Goal: Information Seeking & Learning: Learn about a topic

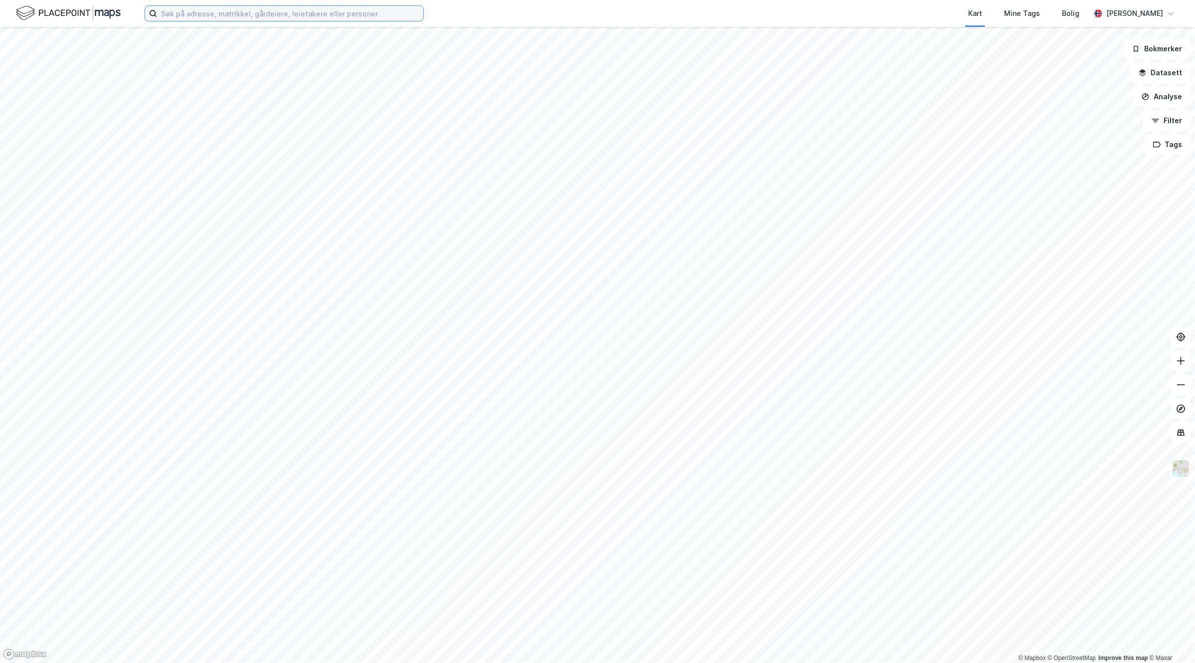
click at [322, 12] on input at bounding box center [290, 13] width 266 height 15
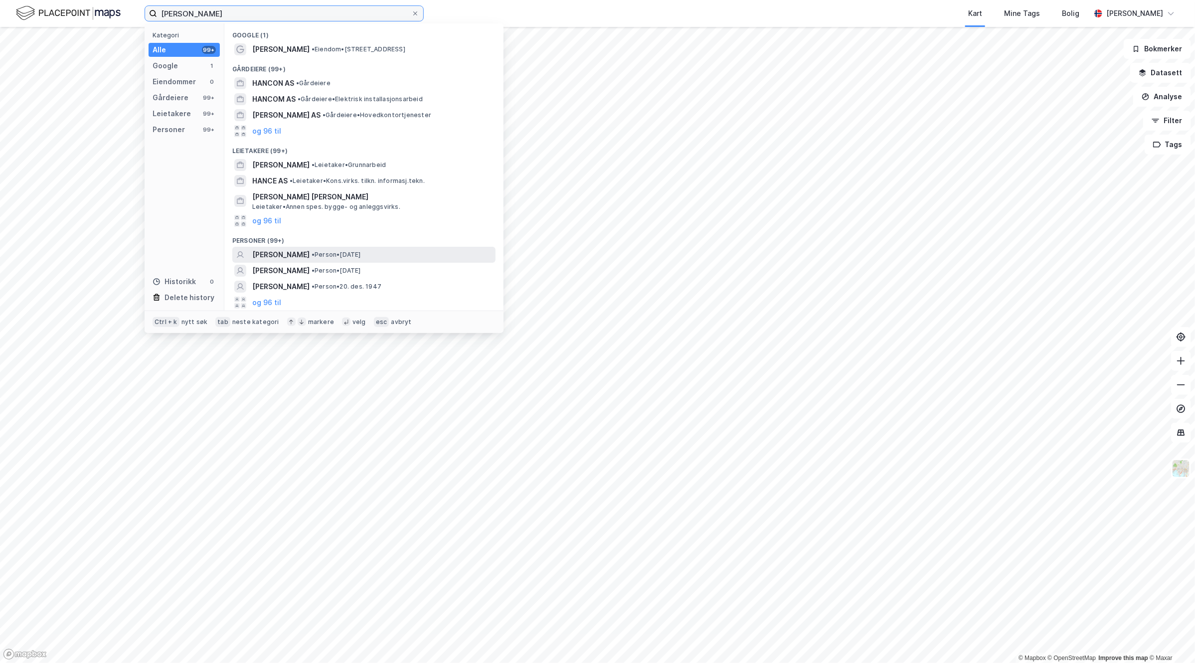
type input "[PERSON_NAME]"
click at [405, 250] on div "[PERSON_NAME] • Person • [DATE]" at bounding box center [372, 255] width 241 height 12
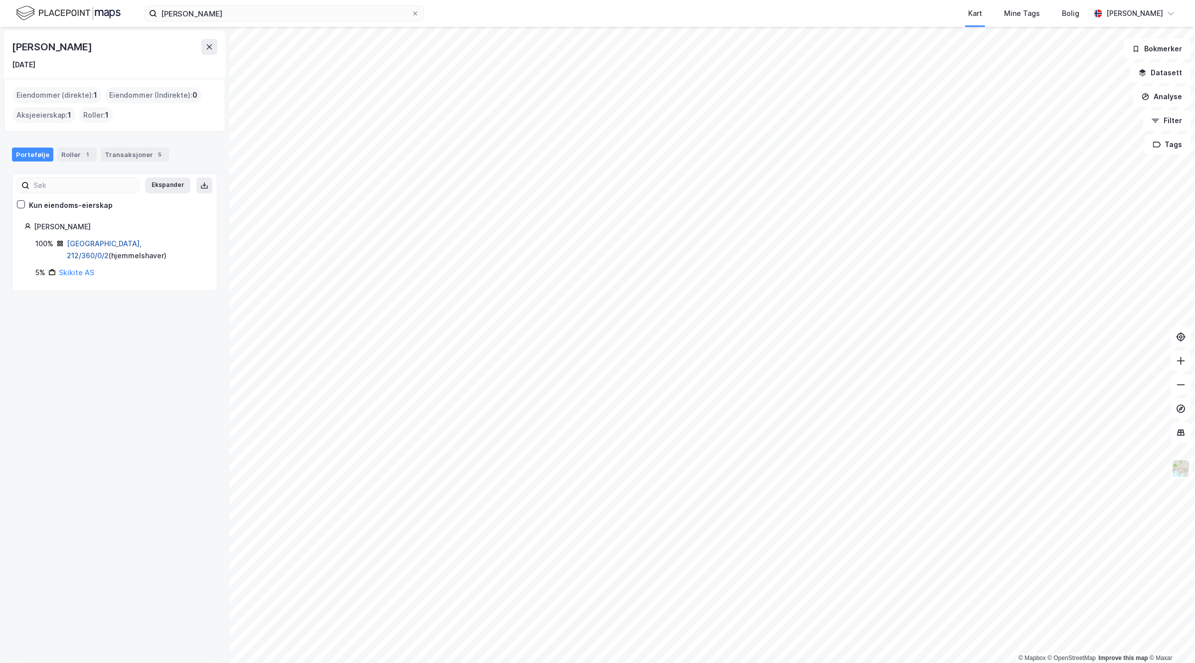
click at [98, 241] on link "Oslo, 212/360/0/2" at bounding box center [104, 249] width 75 height 20
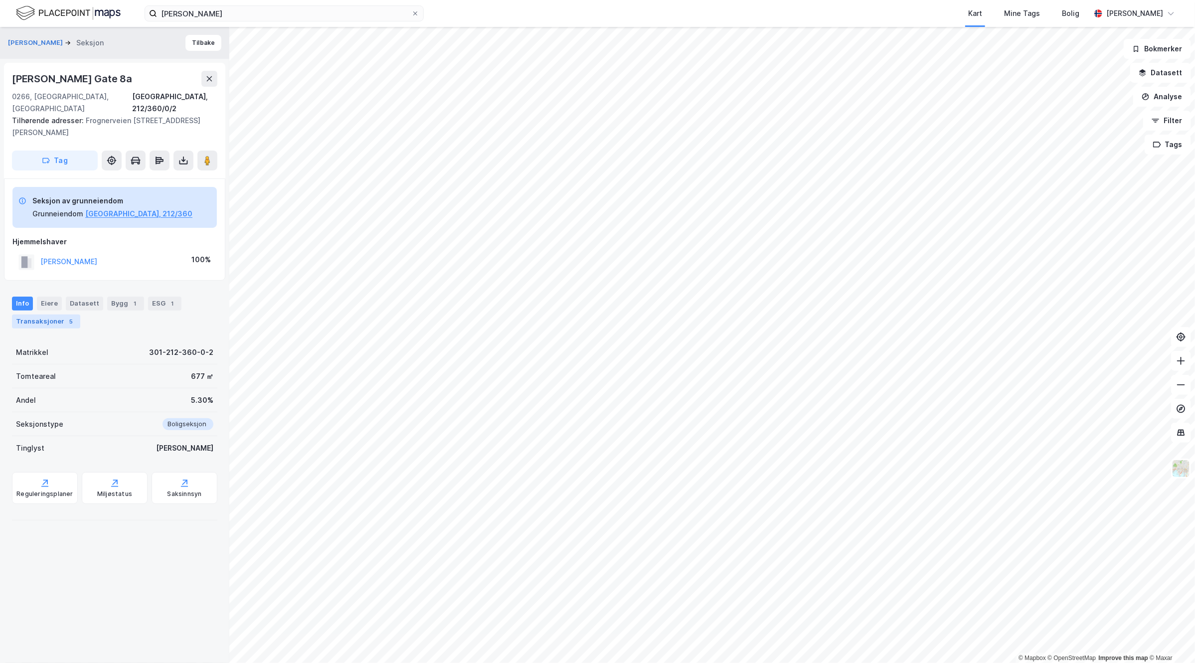
click at [66, 317] on div "5" at bounding box center [71, 322] width 10 height 10
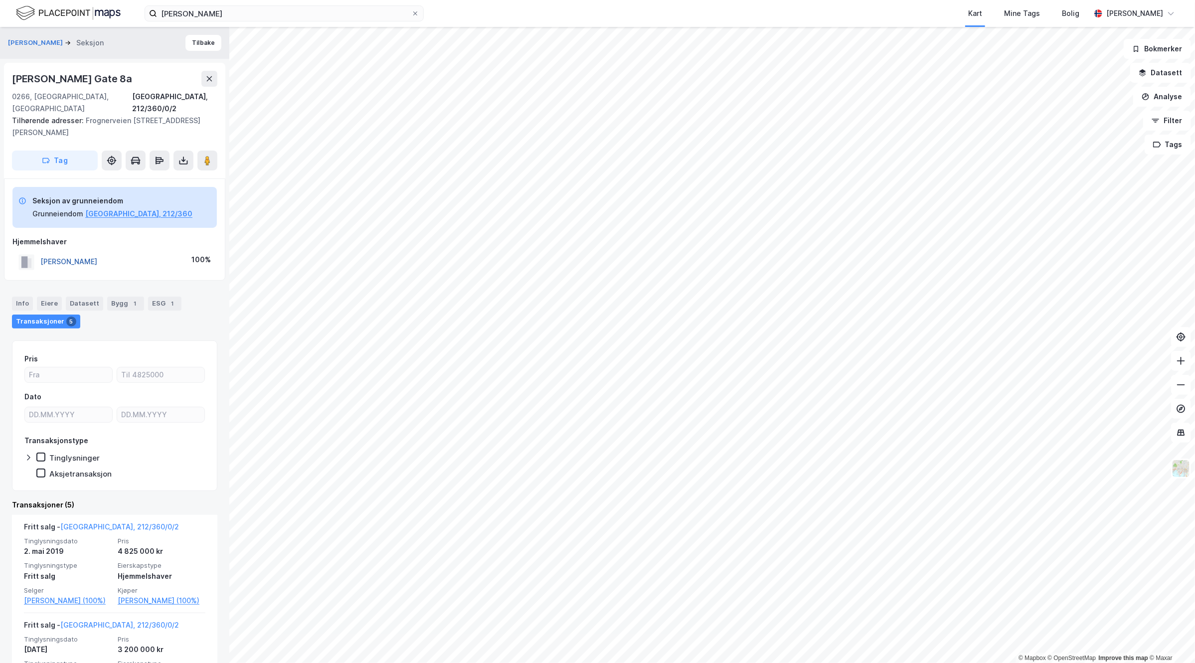
click at [0, 0] on button "HANCKE ROLF PETTER" at bounding box center [0, 0] width 0 height 0
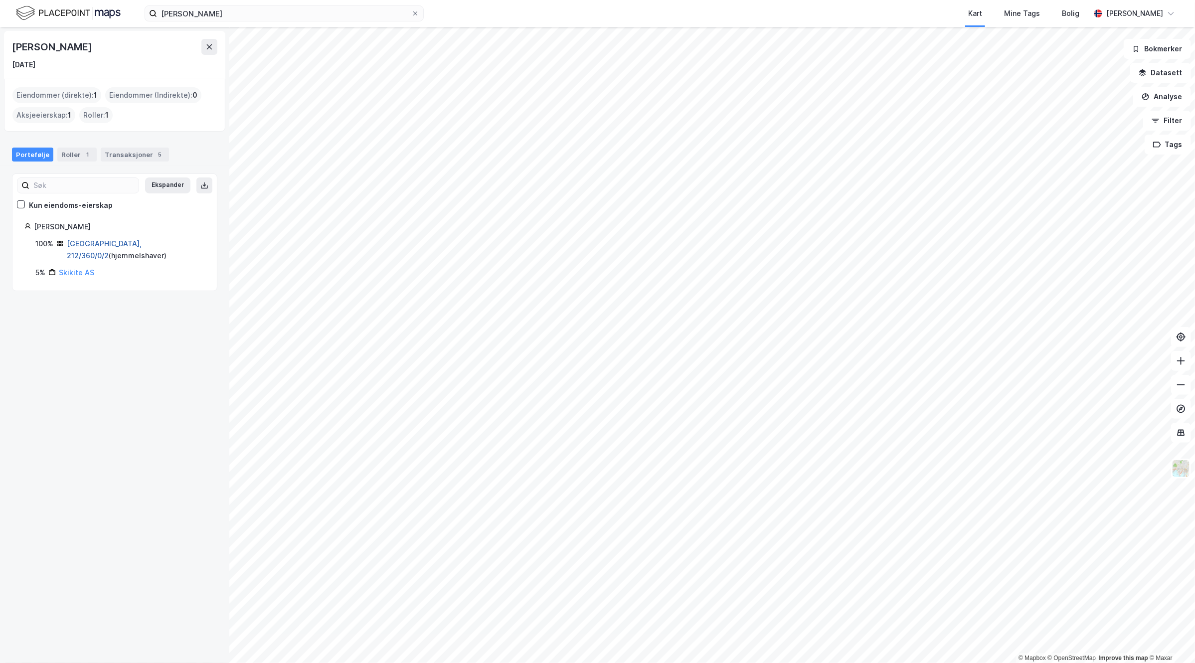
click at [101, 246] on link "Oslo, 212/360/0/2" at bounding box center [104, 249] width 75 height 20
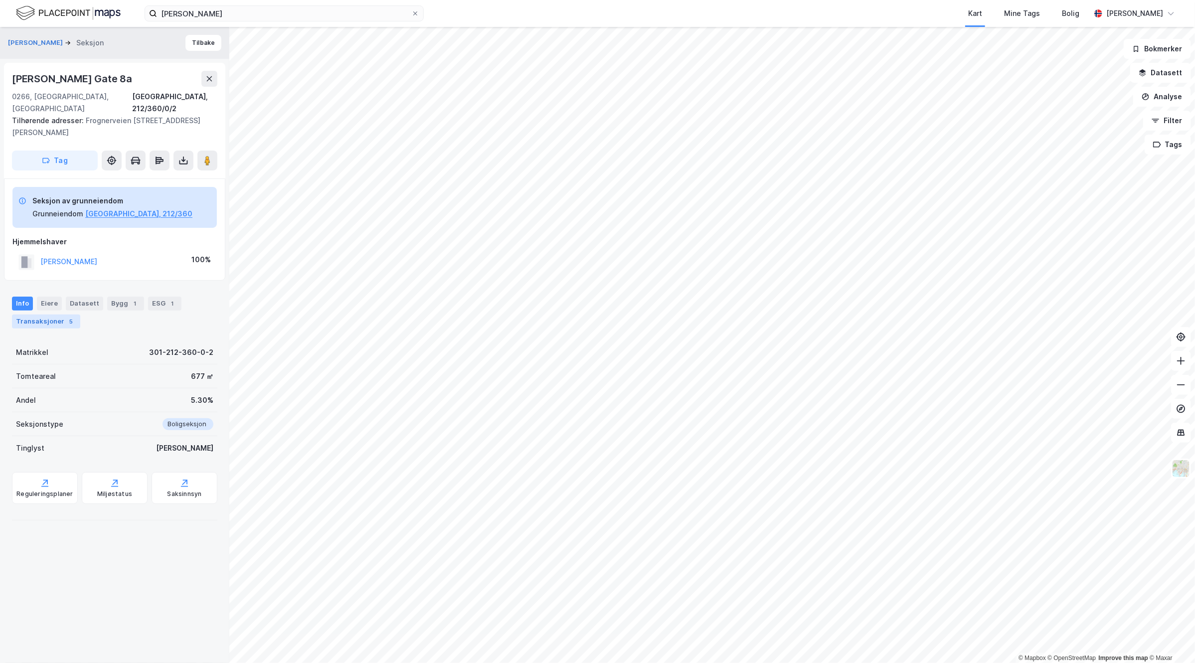
click at [53, 315] on div "Transaksjoner 5" at bounding box center [46, 322] width 68 height 14
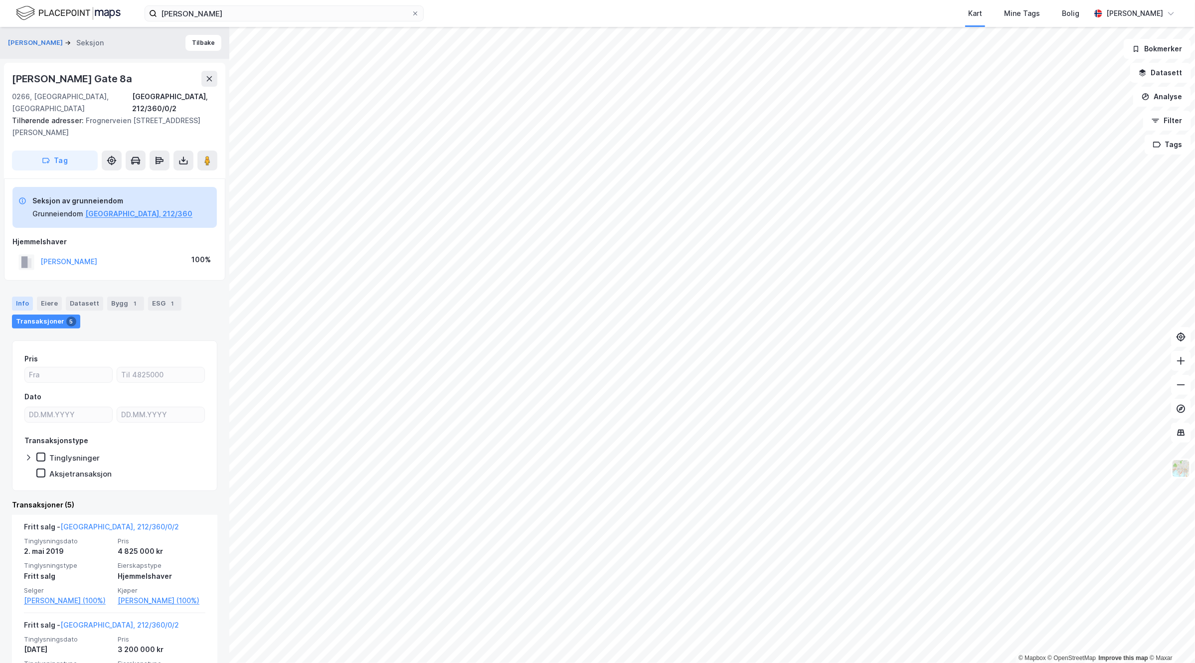
click at [16, 297] on div "Info" at bounding box center [22, 304] width 21 height 14
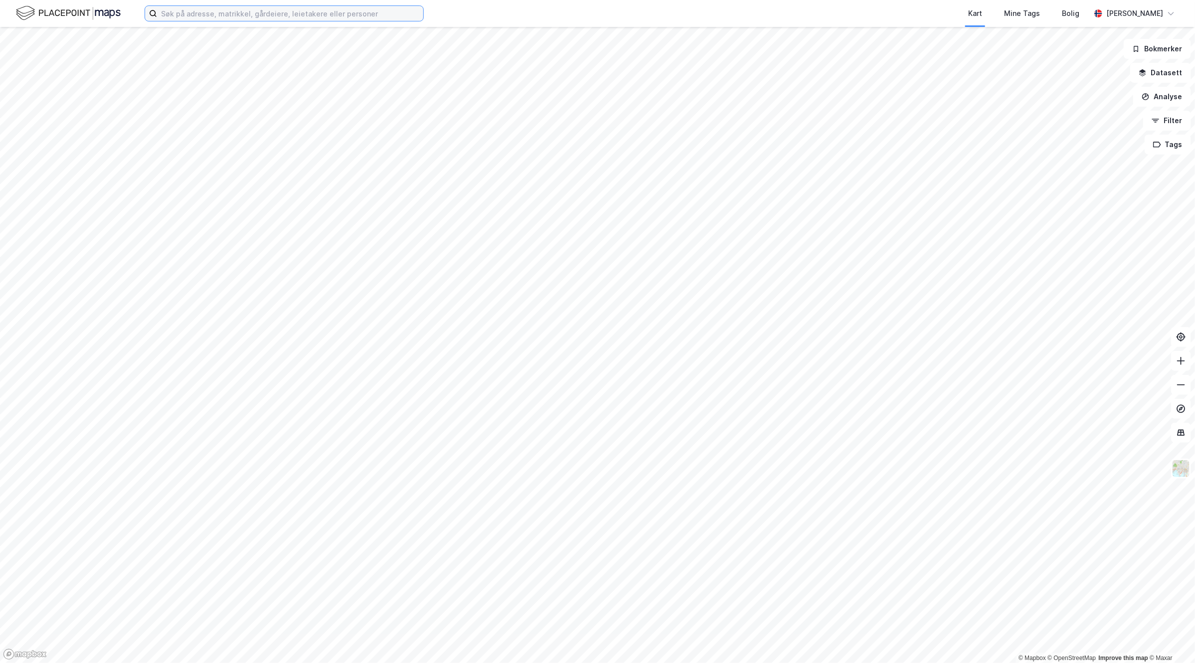
click at [207, 16] on input at bounding box center [290, 13] width 266 height 15
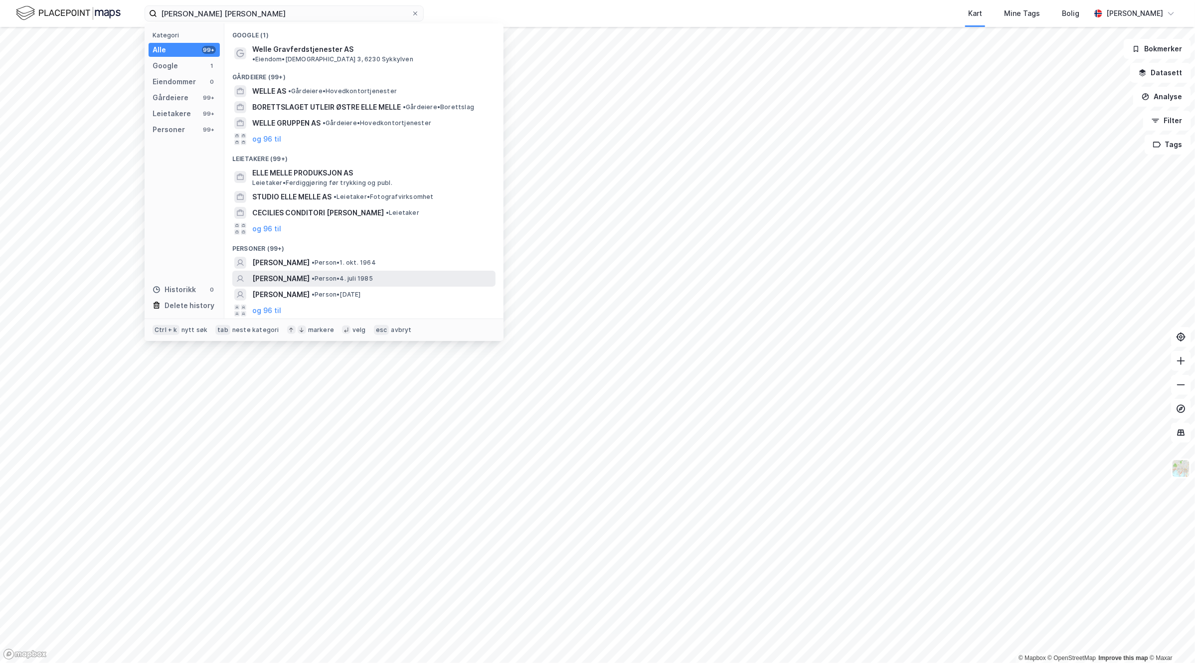
click at [326, 275] on span "• Person • 4. juli 1985" at bounding box center [342, 279] width 61 height 8
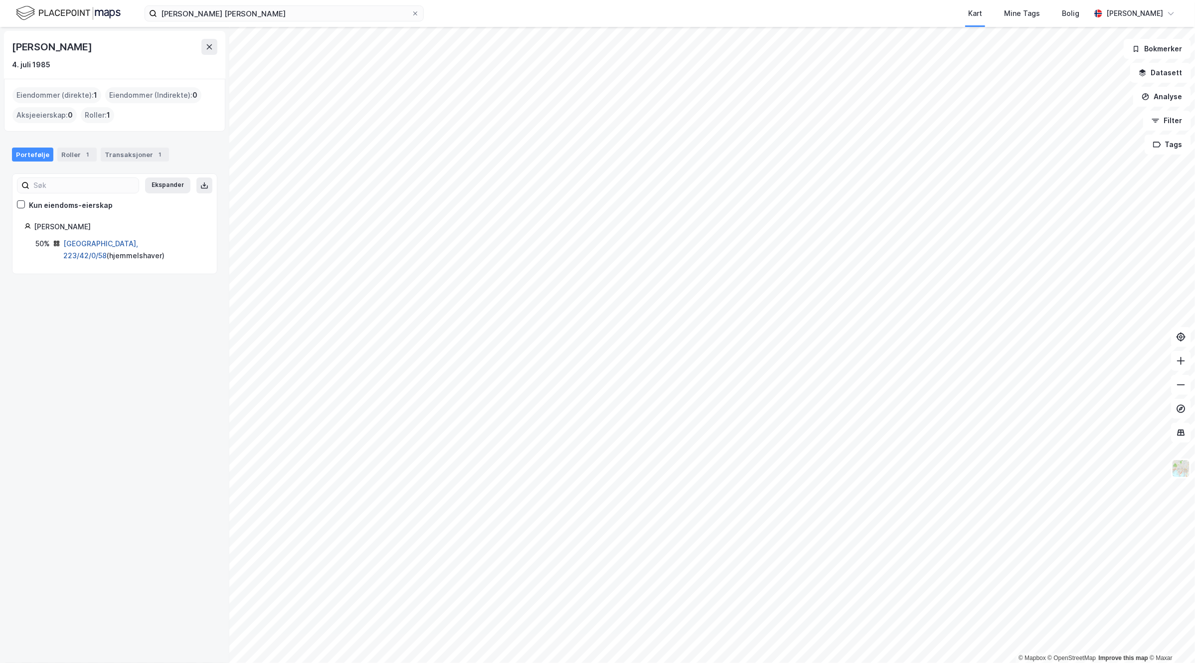
click at [106, 243] on link "[GEOGRAPHIC_DATA], 223/42/0/58" at bounding box center [100, 249] width 75 height 20
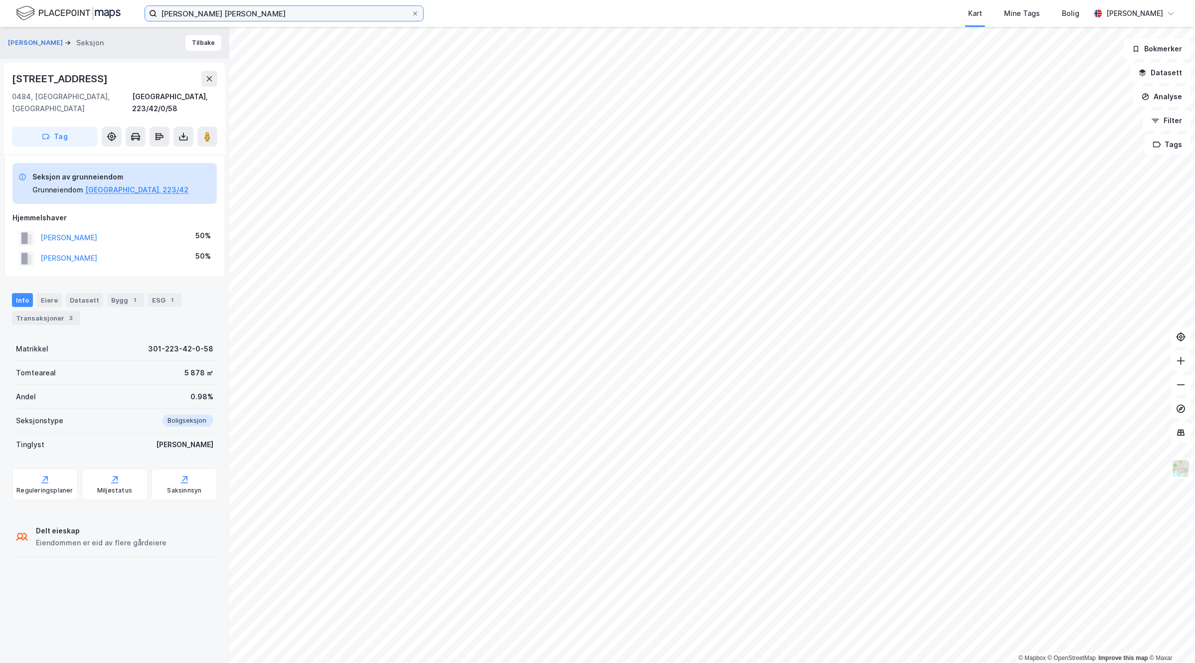
click at [243, 14] on input "[PERSON_NAME] [PERSON_NAME]" at bounding box center [284, 13] width 254 height 15
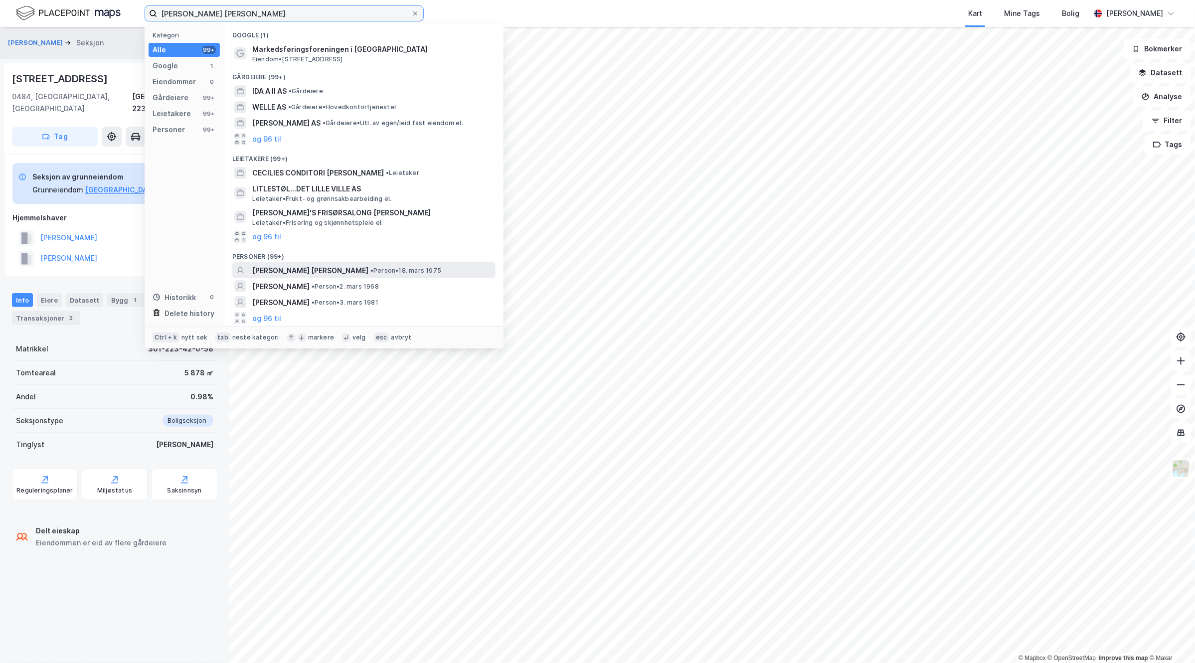
type input "[PERSON_NAME] [PERSON_NAME]"
click at [382, 271] on span "• Person • 18. mars 1975" at bounding box center [405, 271] width 71 height 8
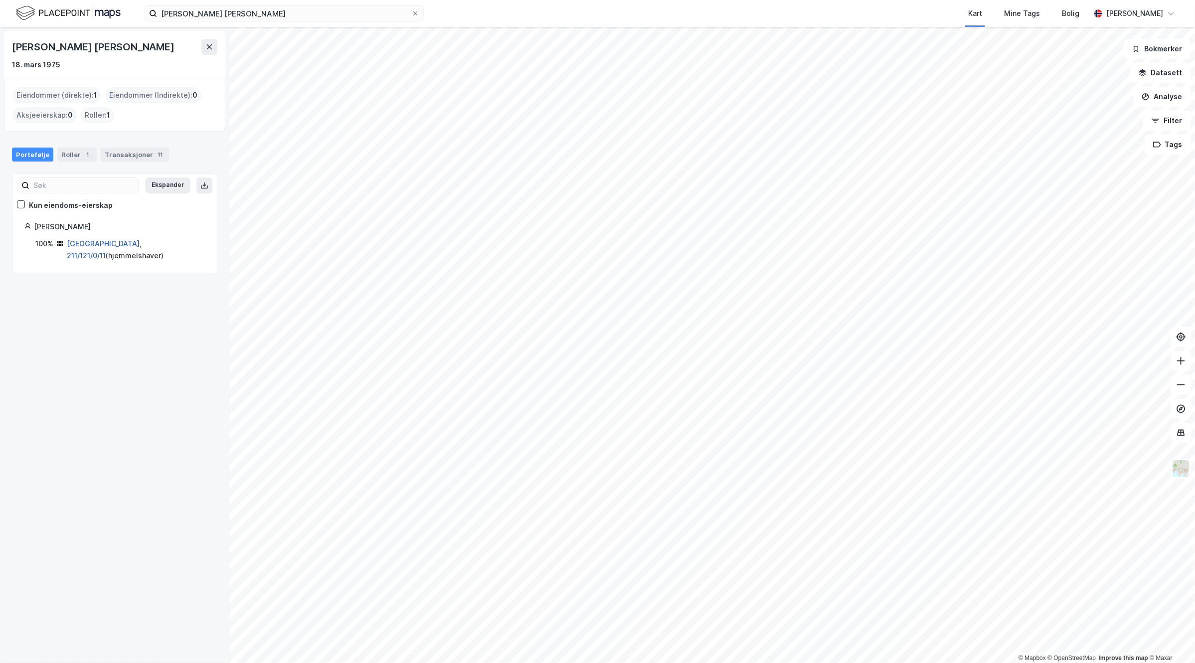
click at [101, 245] on link "[GEOGRAPHIC_DATA], 211/121/0/11" at bounding box center [104, 249] width 75 height 20
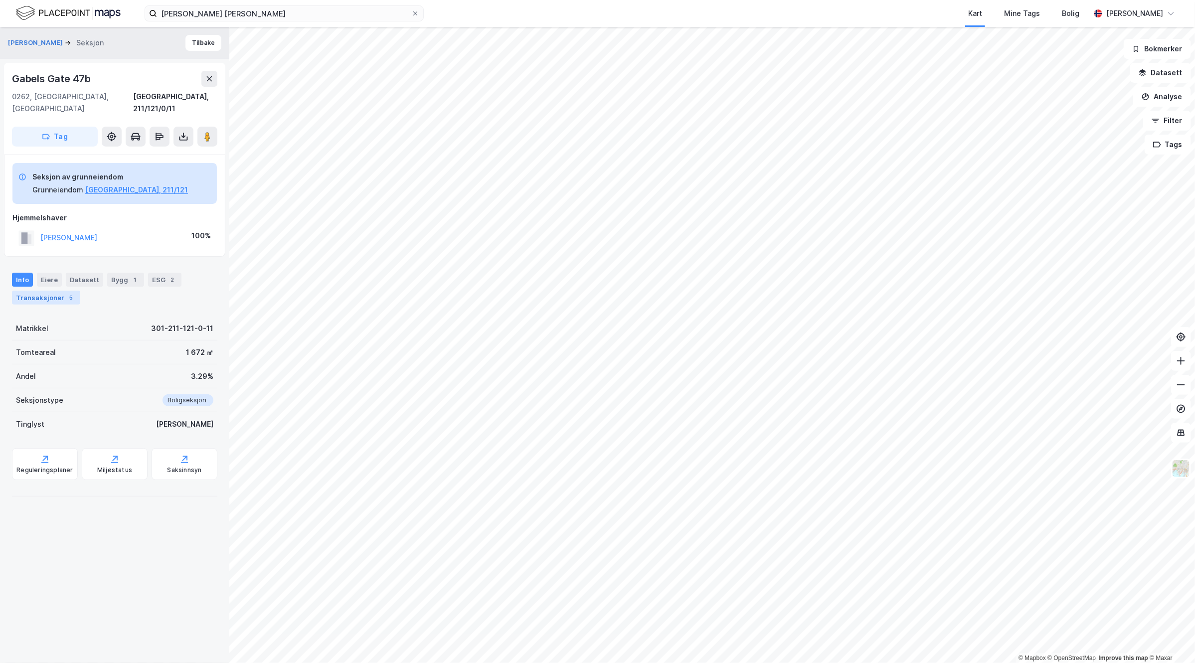
click at [55, 291] on div "Transaksjoner 5" at bounding box center [46, 298] width 68 height 14
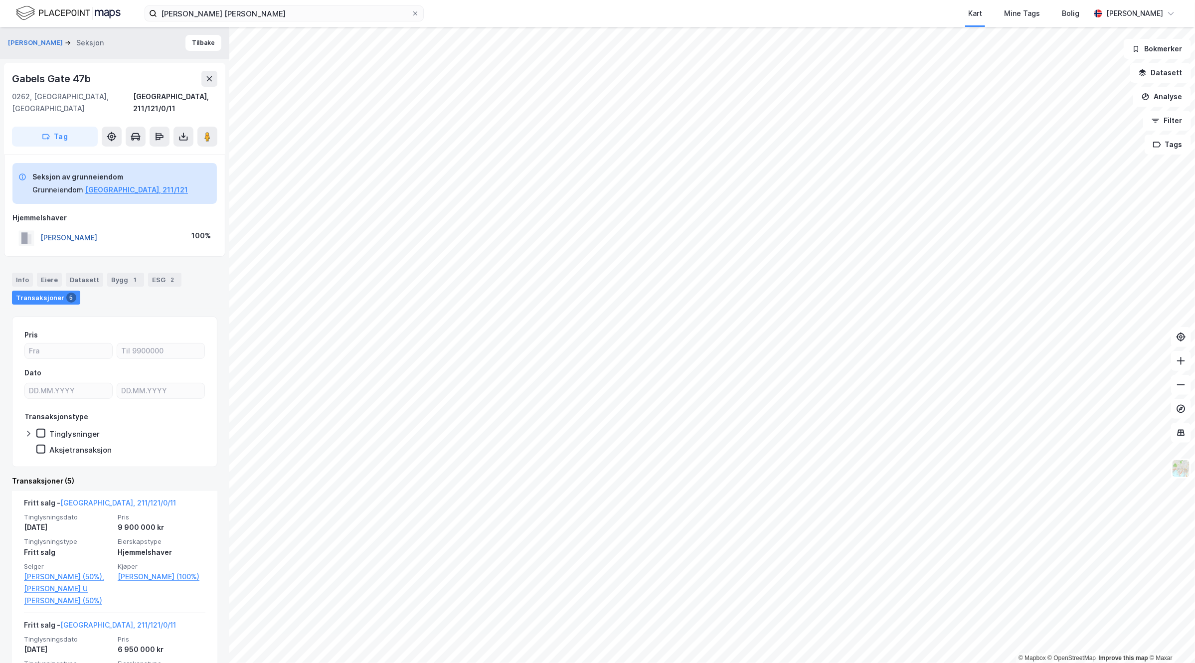
click at [0, 0] on button "[PERSON_NAME]" at bounding box center [0, 0] width 0 height 0
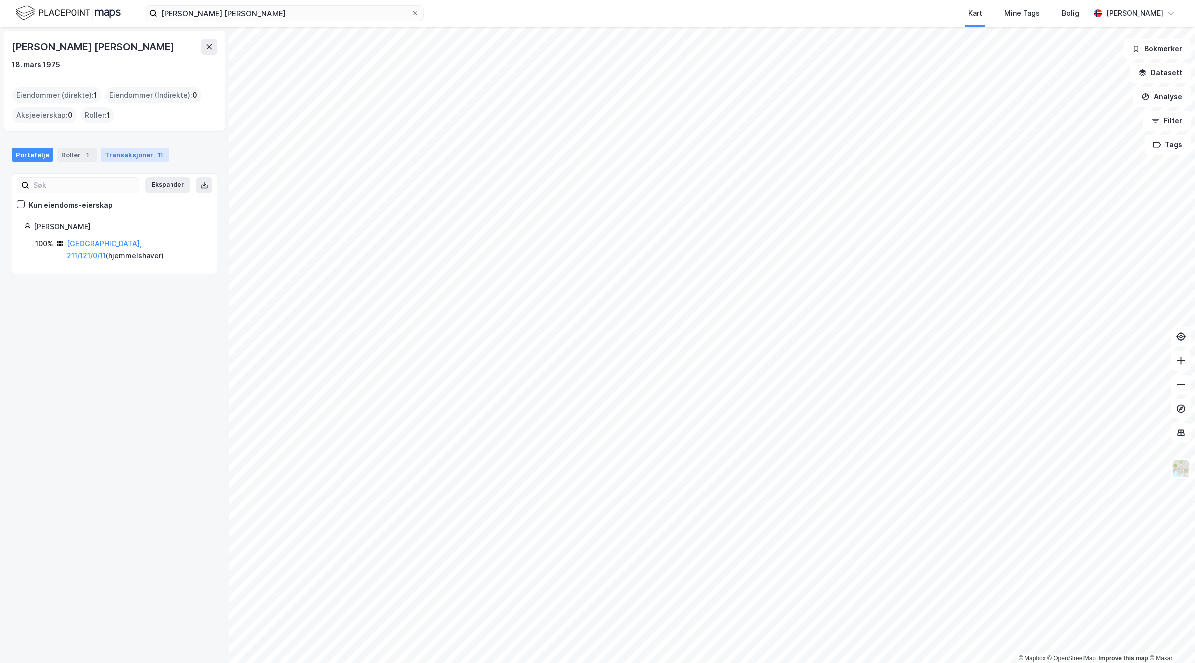
click at [115, 156] on div "Transaksjoner 11" at bounding box center [135, 155] width 68 height 14
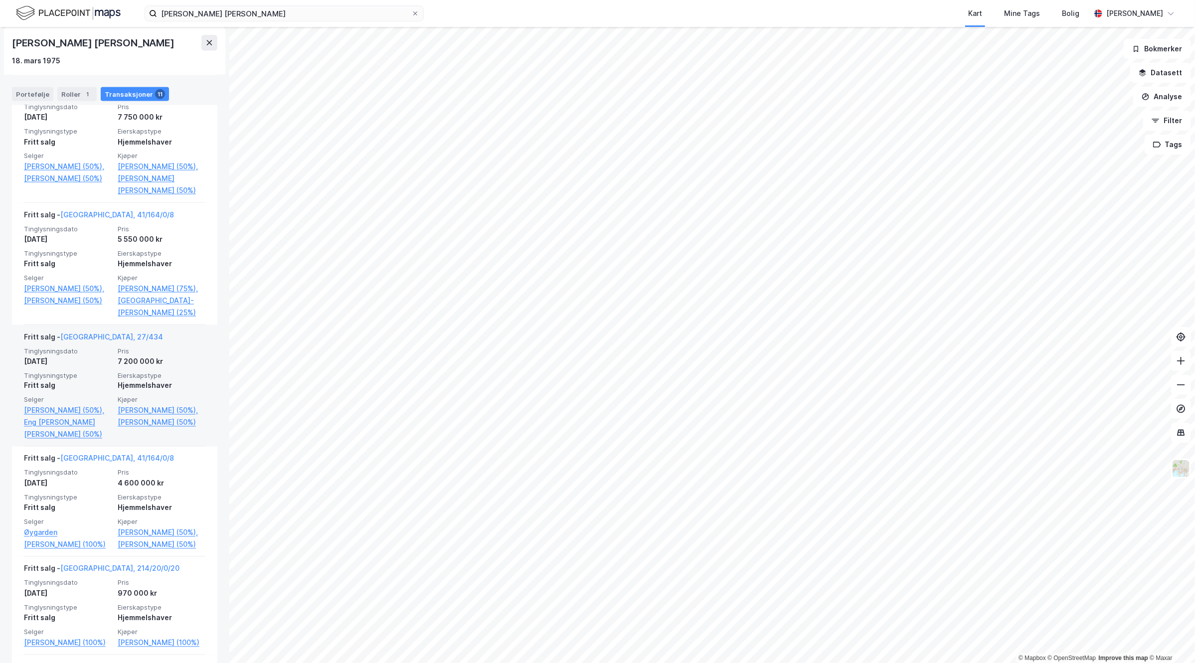
scroll to position [801, 0]
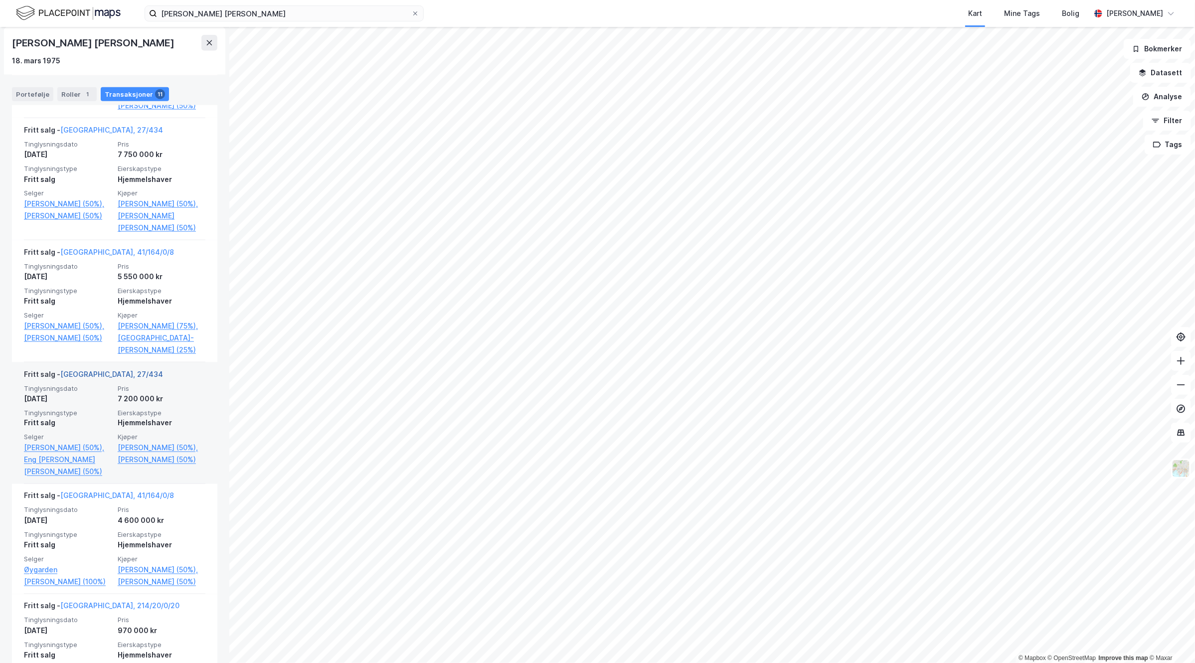
click at [87, 378] on link "[GEOGRAPHIC_DATA], 27/434" at bounding box center [111, 374] width 103 height 8
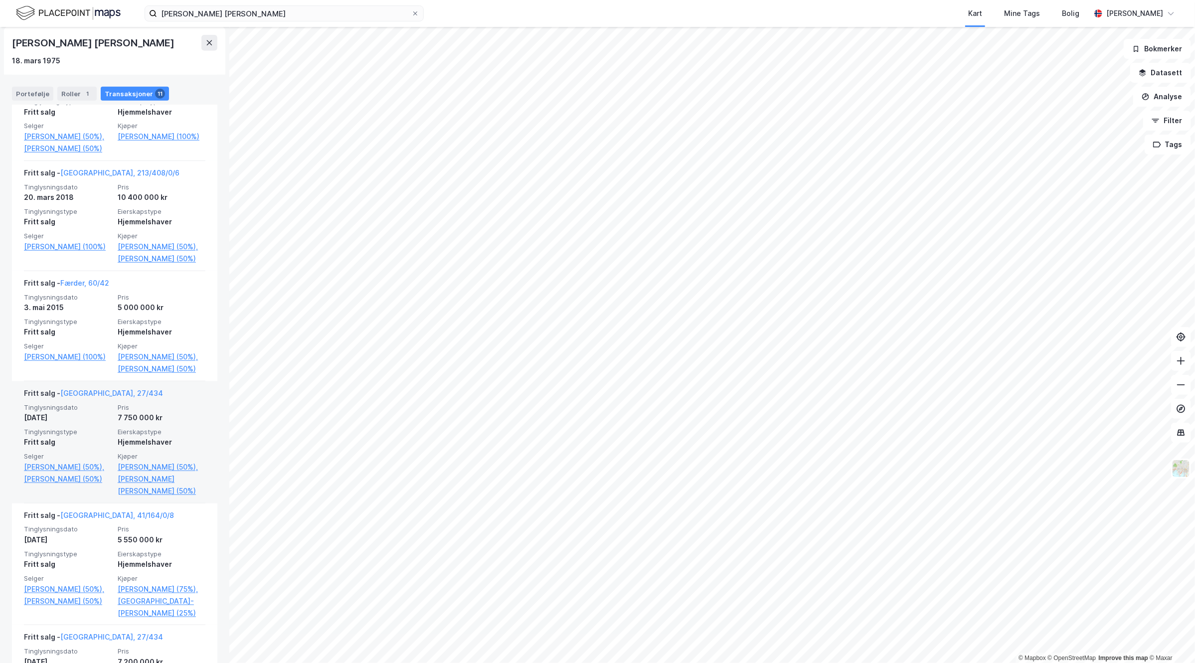
scroll to position [499, 0]
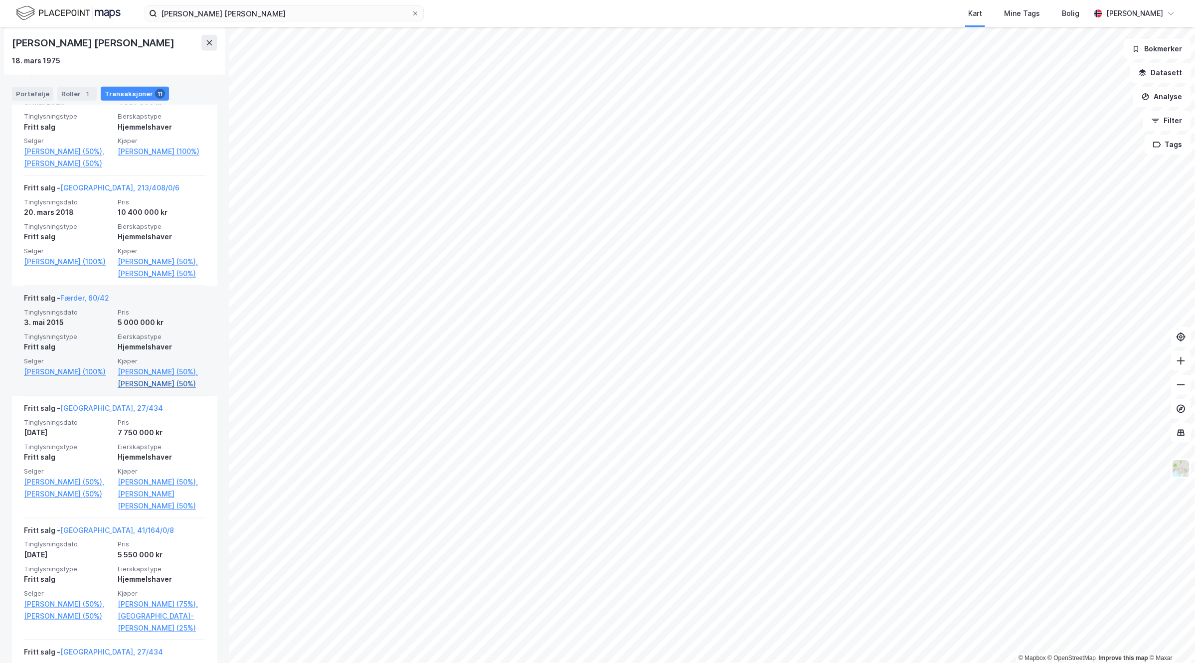
click at [147, 390] on link "[PERSON_NAME] (50%)" at bounding box center [162, 384] width 88 height 12
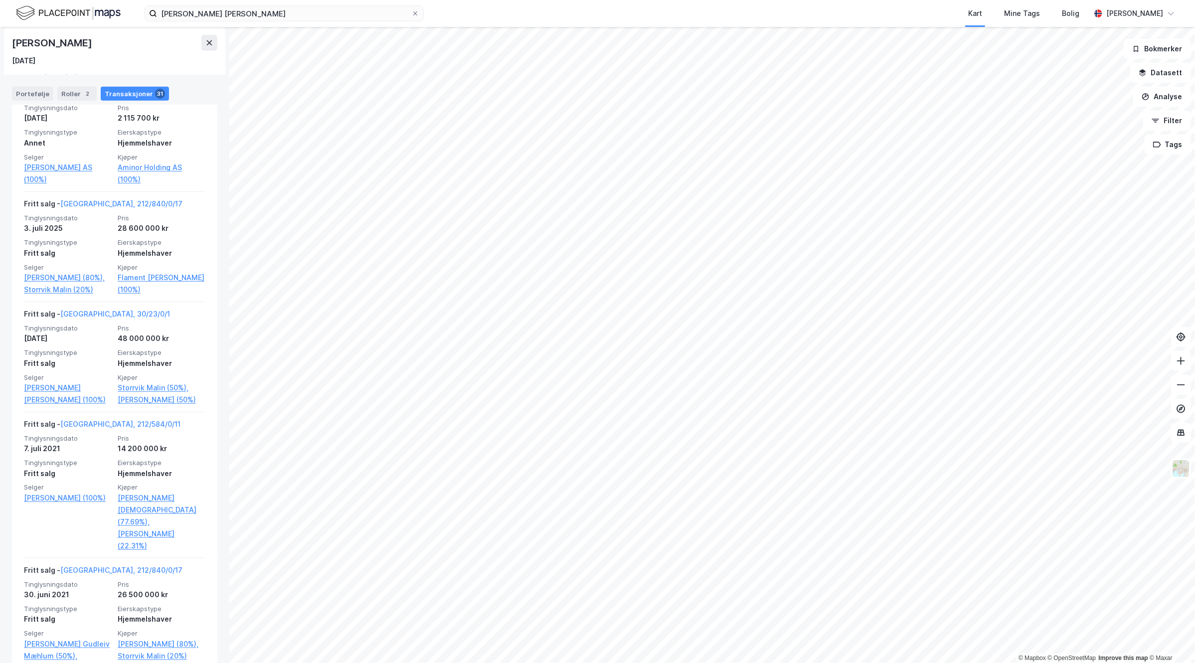
scroll to position [312, 0]
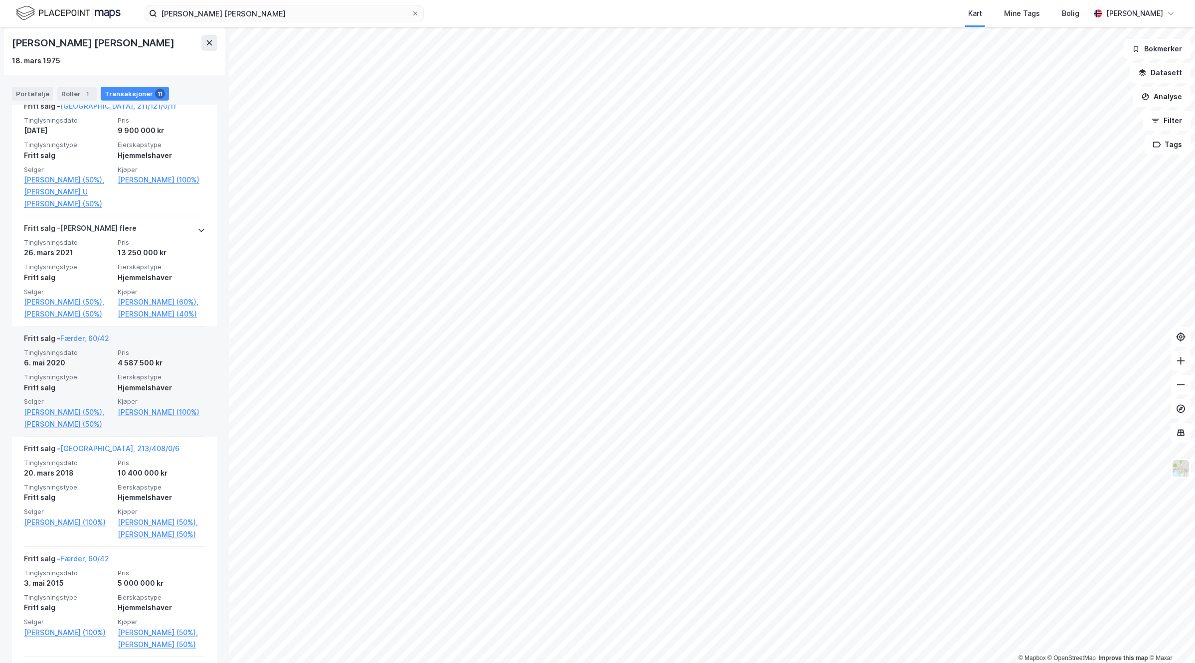
scroll to position [217, 0]
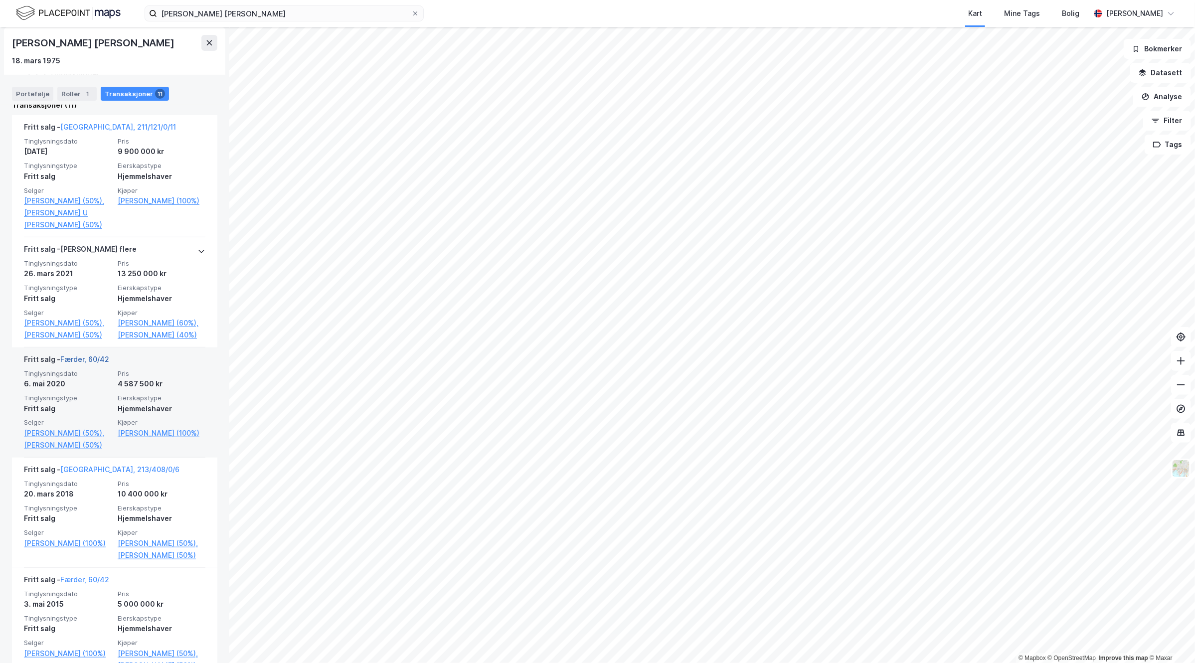
click at [83, 363] on link "Færder, 60/42" at bounding box center [84, 359] width 49 height 8
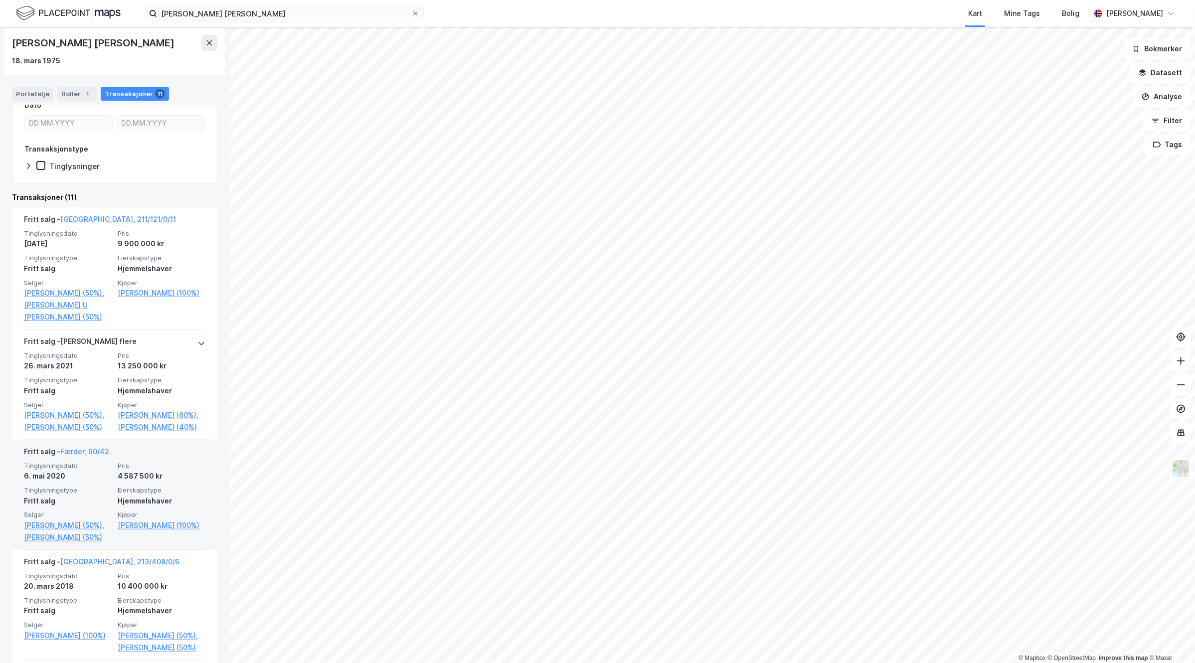
scroll to position [187, 0]
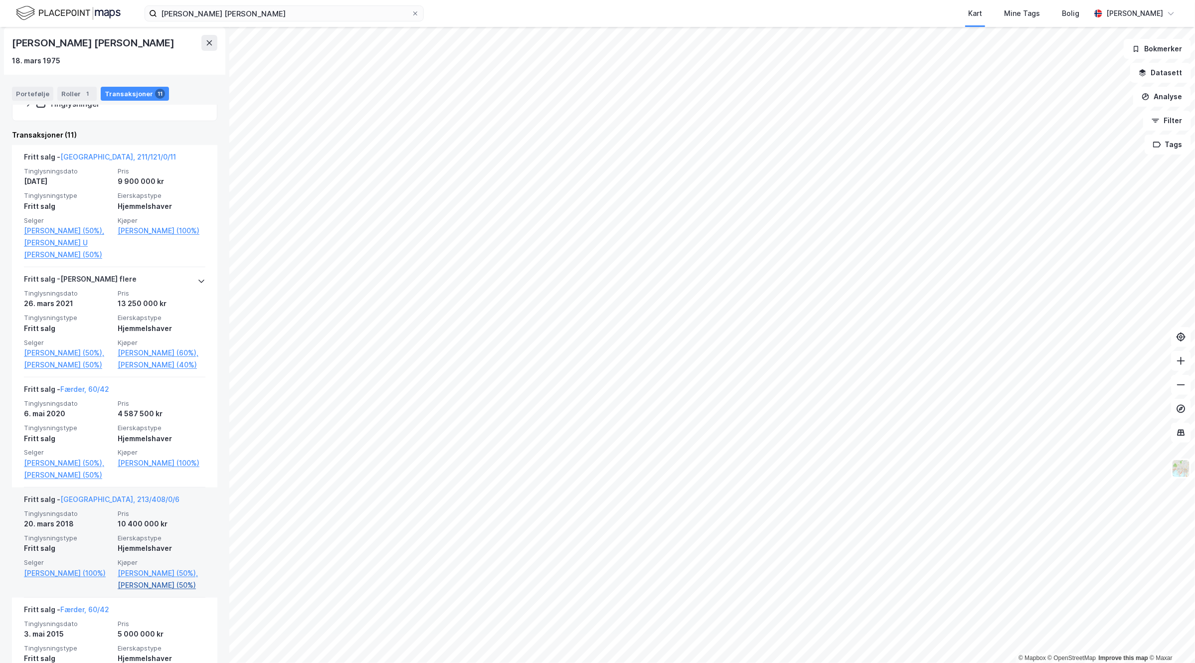
click at [151, 591] on link "[PERSON_NAME] (50%)" at bounding box center [162, 585] width 88 height 12
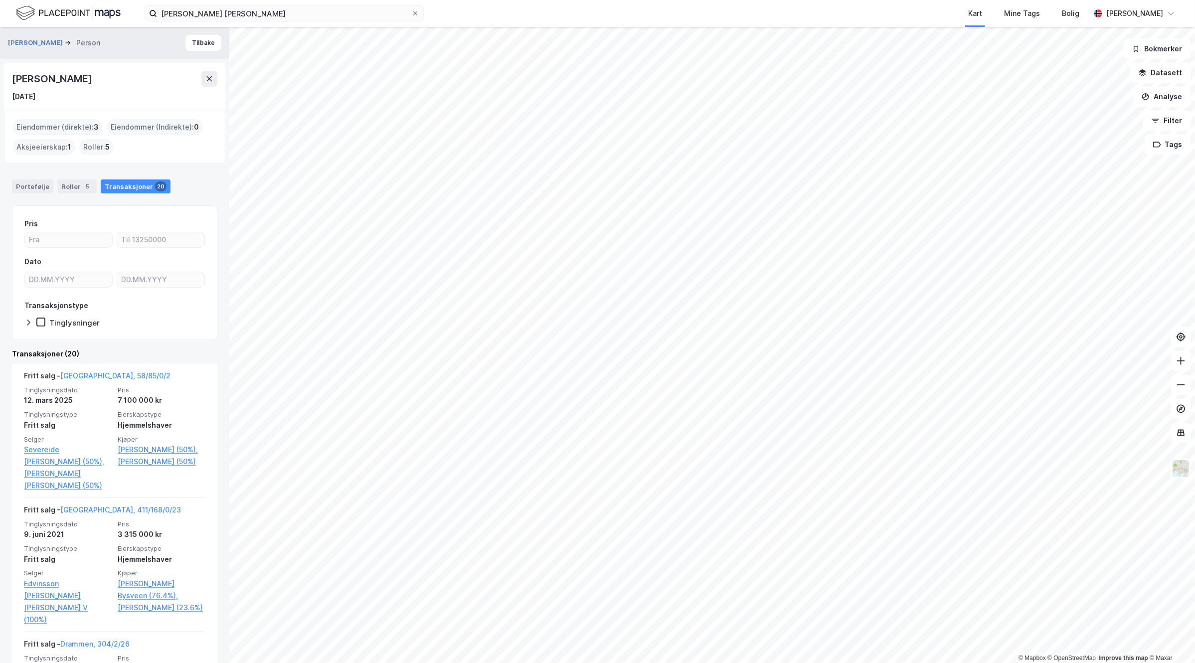
drag, startPoint x: 95, startPoint y: 81, endPoint x: 7, endPoint y: 76, distance: 87.4
click at [7, 76] on div "[PERSON_NAME] [DATE]" at bounding box center [114, 87] width 221 height 48
copy div "[PERSON_NAME]"
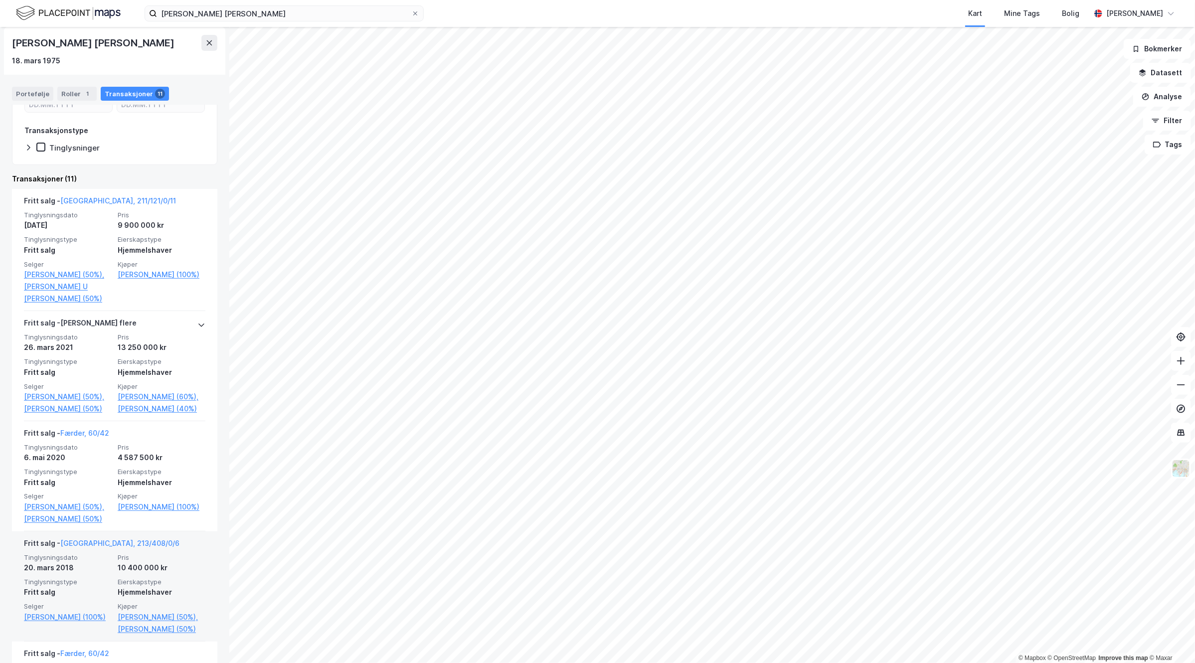
scroll to position [125, 0]
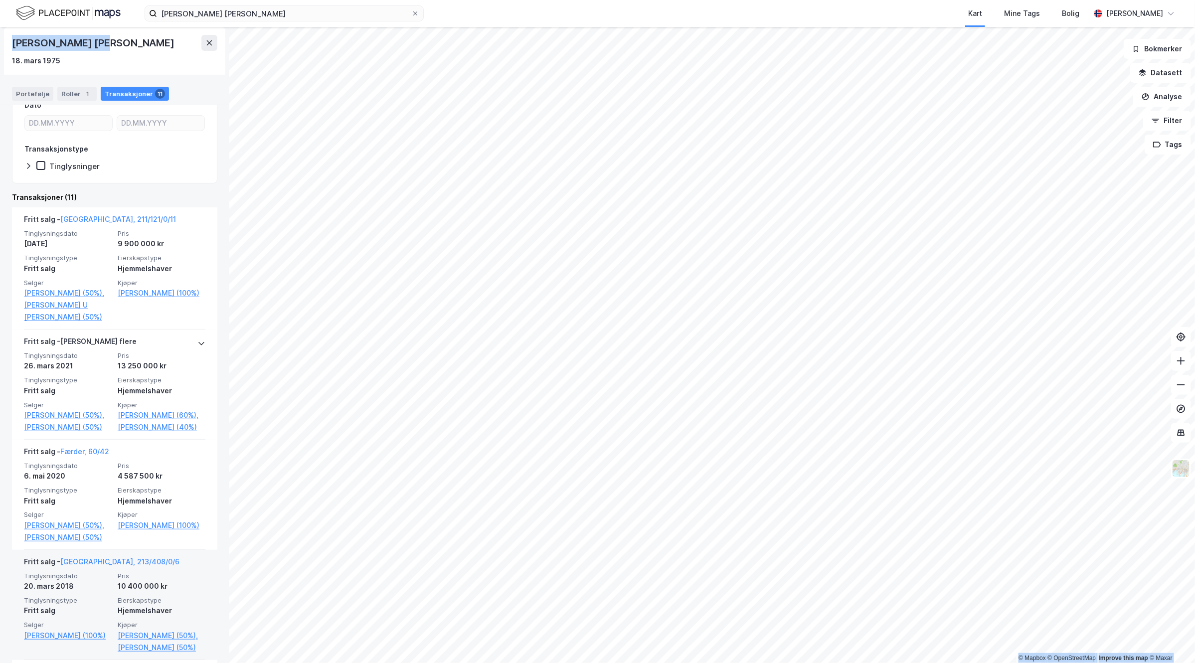
drag, startPoint x: 91, startPoint y: 41, endPoint x: -4, endPoint y: 43, distance: 95.3
click at [0, 43] on html "[PERSON_NAME] [PERSON_NAME] Kart Mine Tags [PERSON_NAME] [PERSON_NAME] © Mapbox…" at bounding box center [597, 331] width 1195 height 663
copy div "© Mapbox © OpenStreetMap Improve this map © Maxar [PERSON_NAME] [PERSON_NAME]"
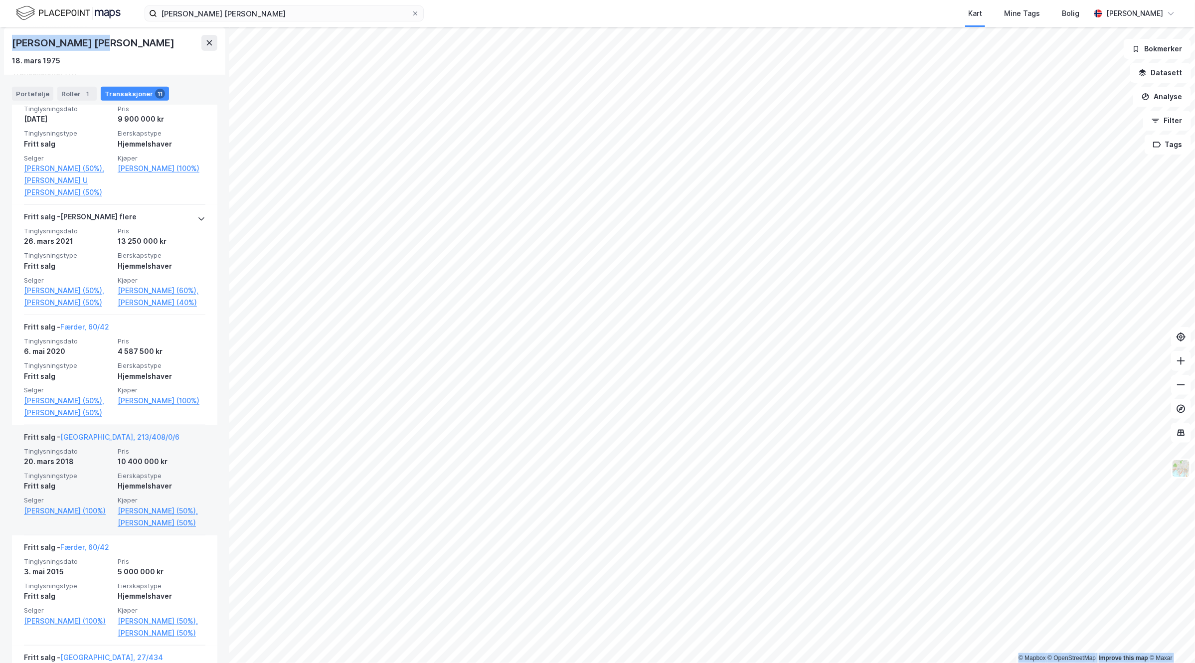
scroll to position [312, 0]
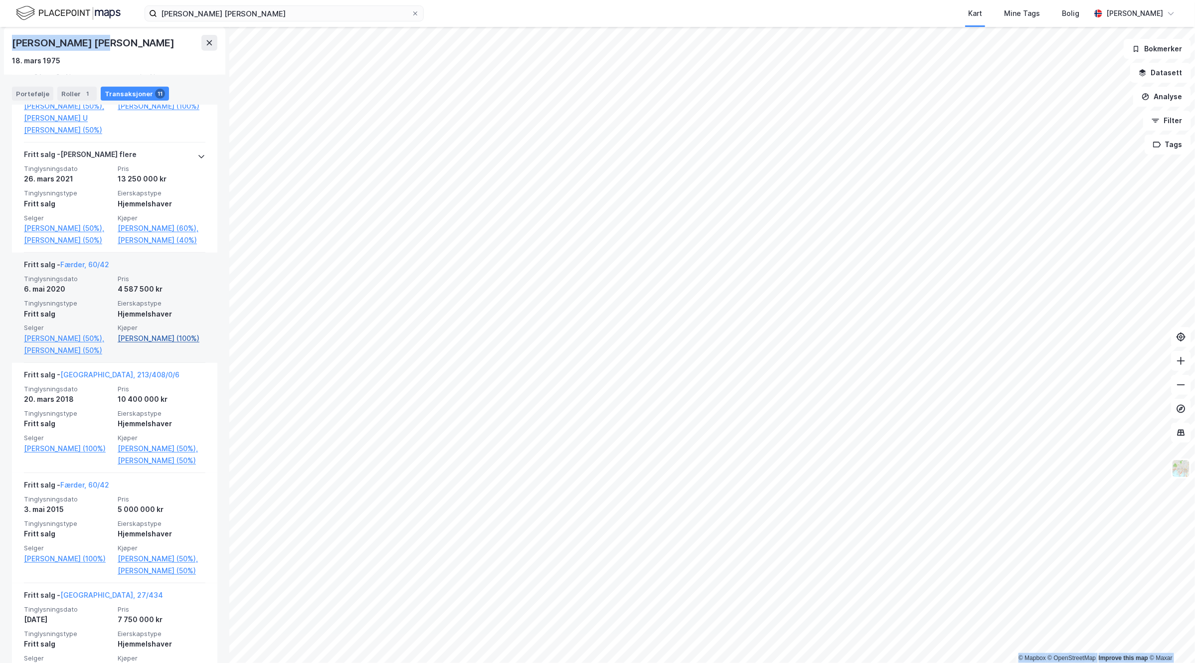
click at [130, 345] on link "[PERSON_NAME] (100%)" at bounding box center [162, 339] width 88 height 12
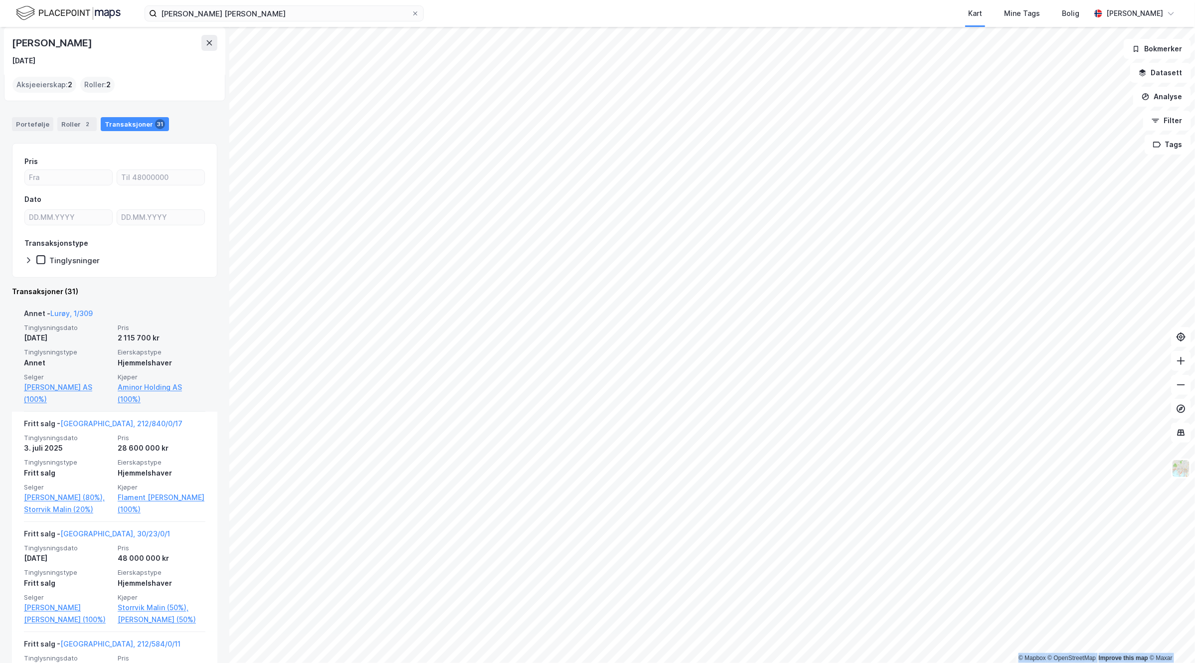
scroll to position [187, 0]
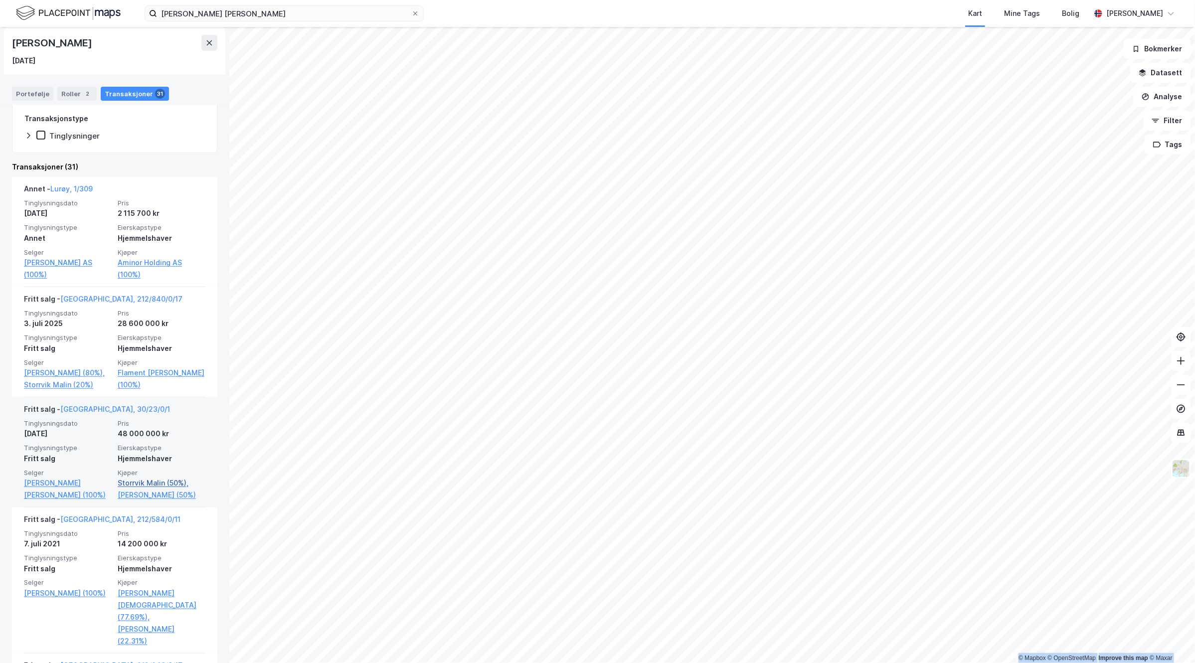
click at [150, 480] on link "Storrvik Malin (50%)," at bounding box center [162, 483] width 88 height 12
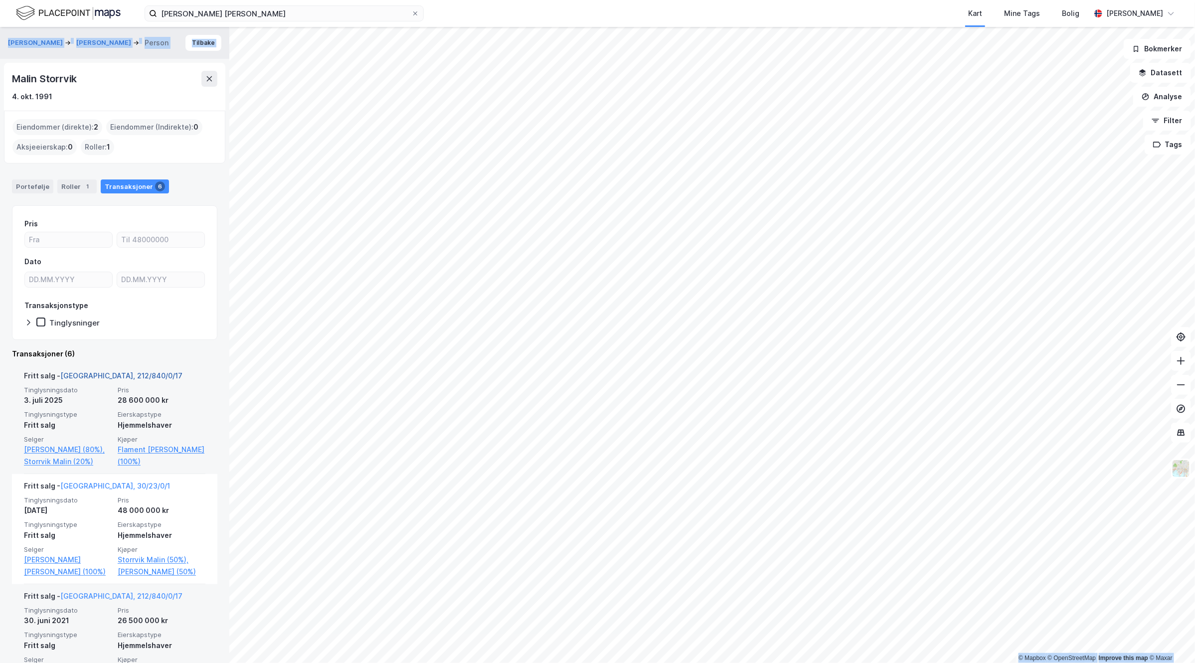
click at [107, 372] on link "[GEOGRAPHIC_DATA], 212/840/0/17" at bounding box center [121, 375] width 122 height 8
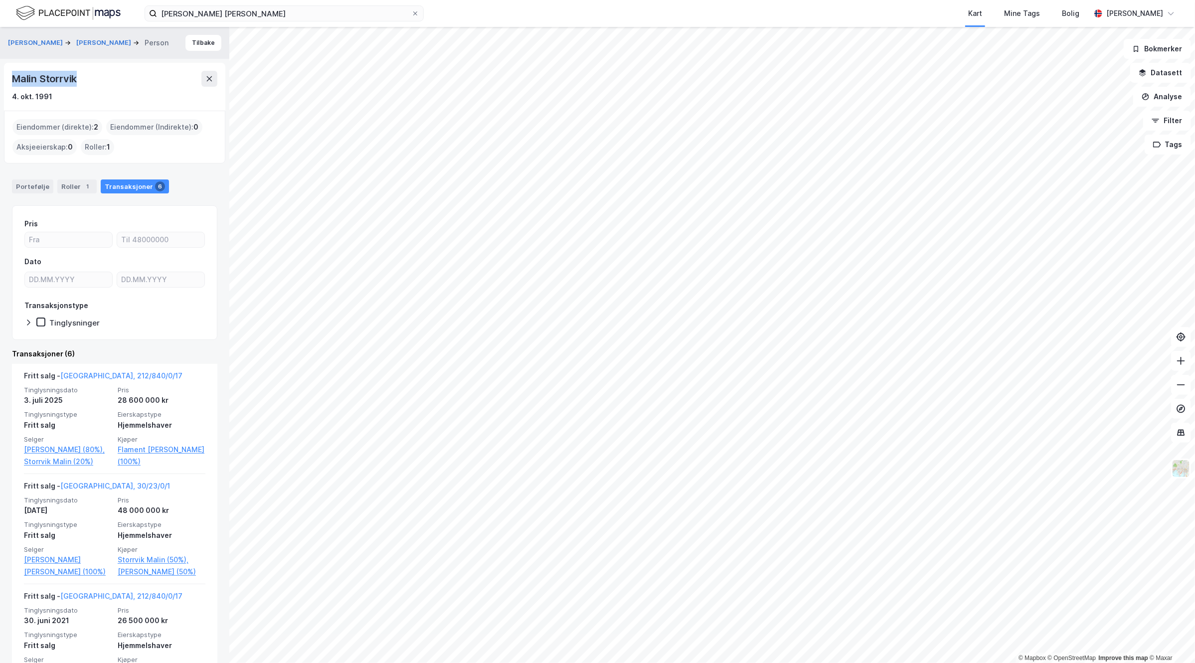
drag, startPoint x: 44, startPoint y: 72, endPoint x: 13, endPoint y: 70, distance: 30.5
click at [13, 71] on div "Malin Storrvik" at bounding box center [114, 79] width 205 height 16
copy div "Malin Storrvik"
click at [73, 450] on link "[PERSON_NAME] (80%)," at bounding box center [68, 450] width 88 height 12
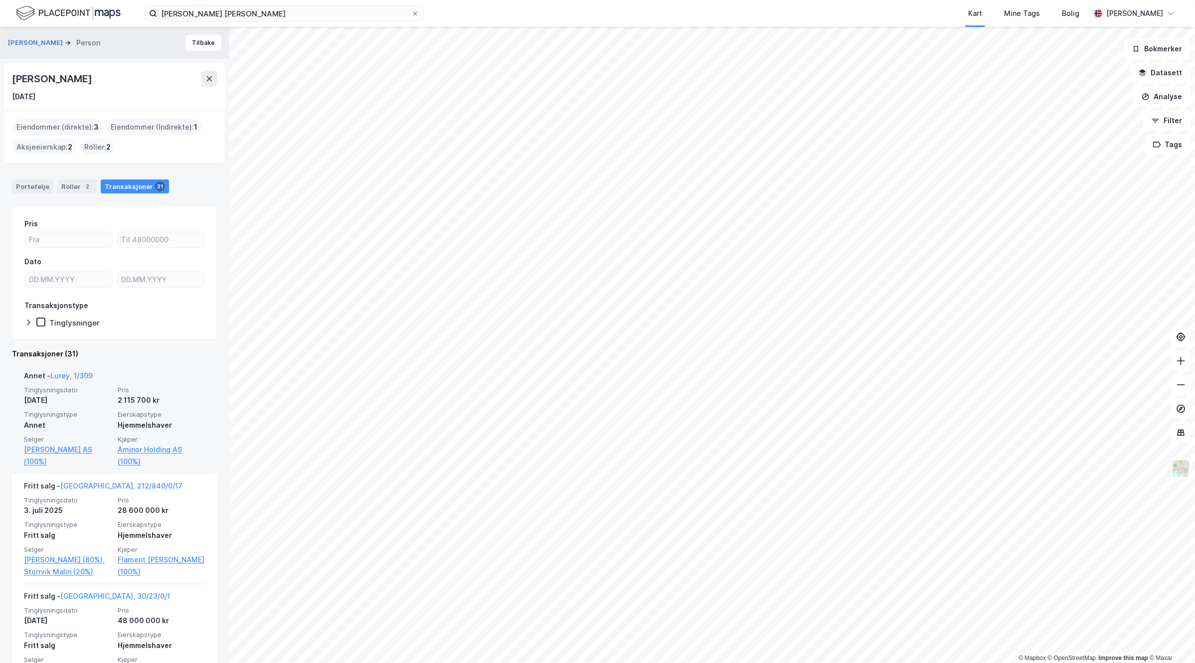
drag, startPoint x: 103, startPoint y: 65, endPoint x: 8, endPoint y: 80, distance: 95.8
click at [8, 80] on div "[PERSON_NAME] [DATE]" at bounding box center [114, 87] width 221 height 48
copy div "[PERSON_NAME]"
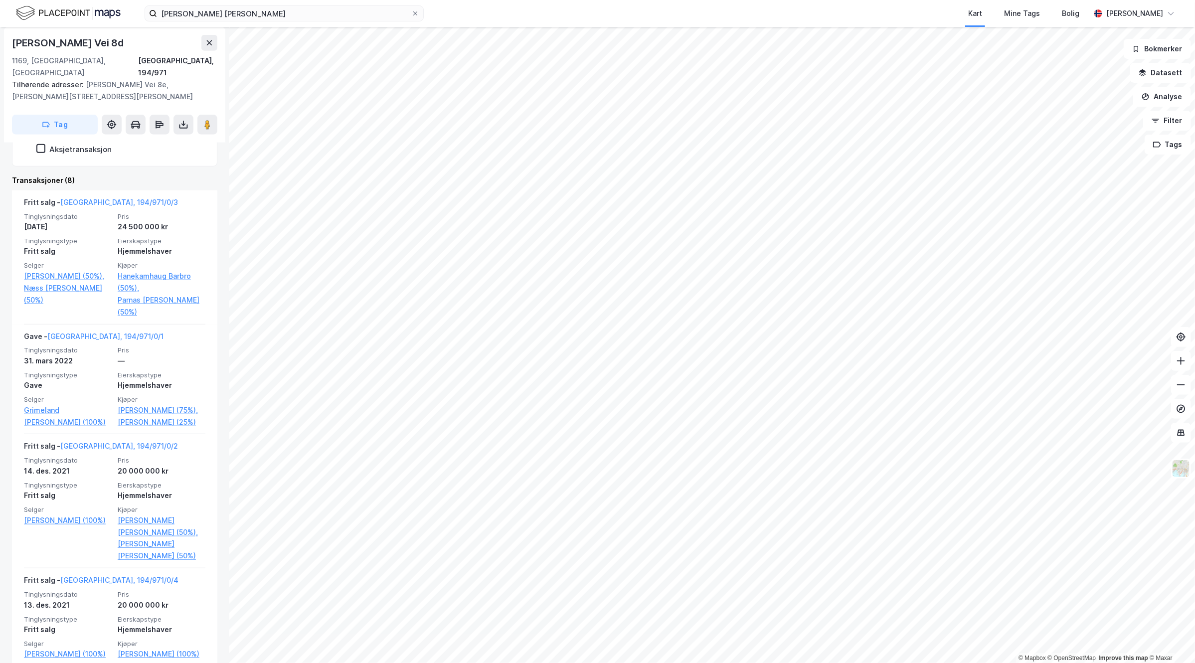
scroll to position [249, 0]
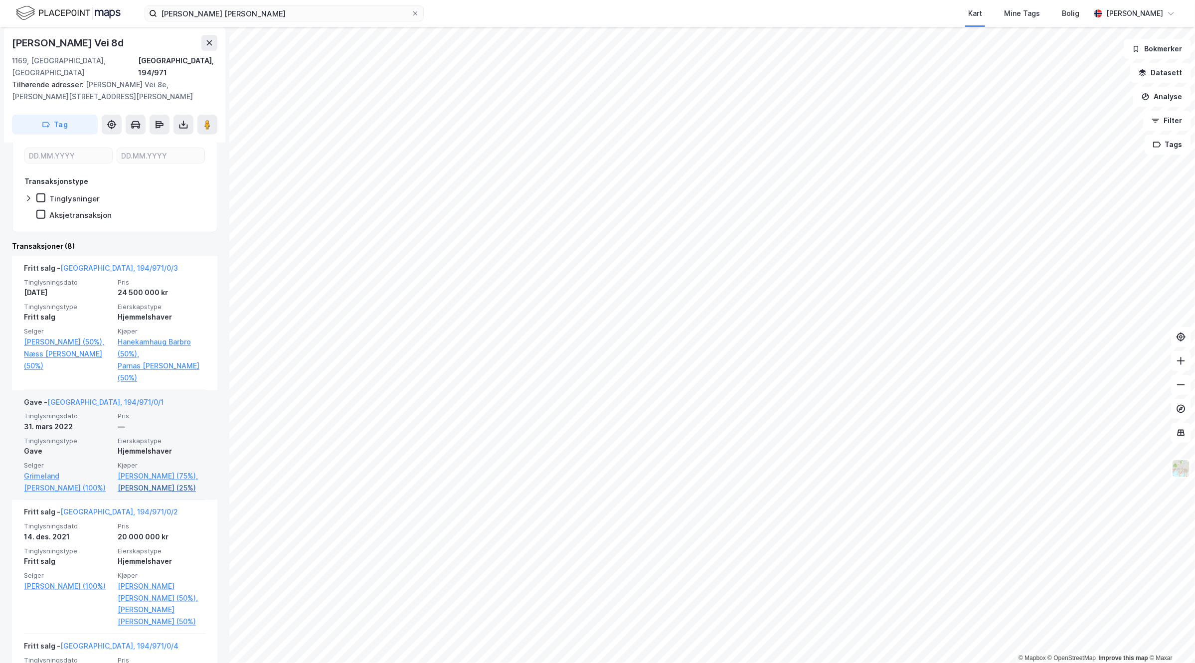
click at [150, 490] on link "[PERSON_NAME] (25%)" at bounding box center [162, 488] width 88 height 12
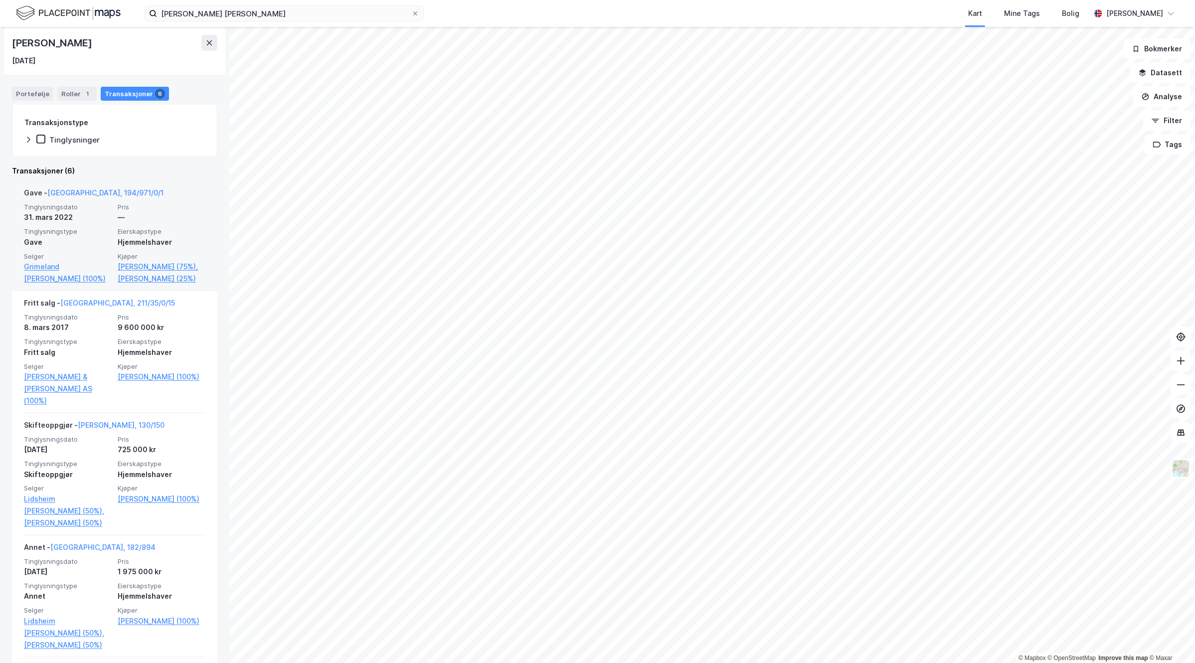
scroll to position [187, 0]
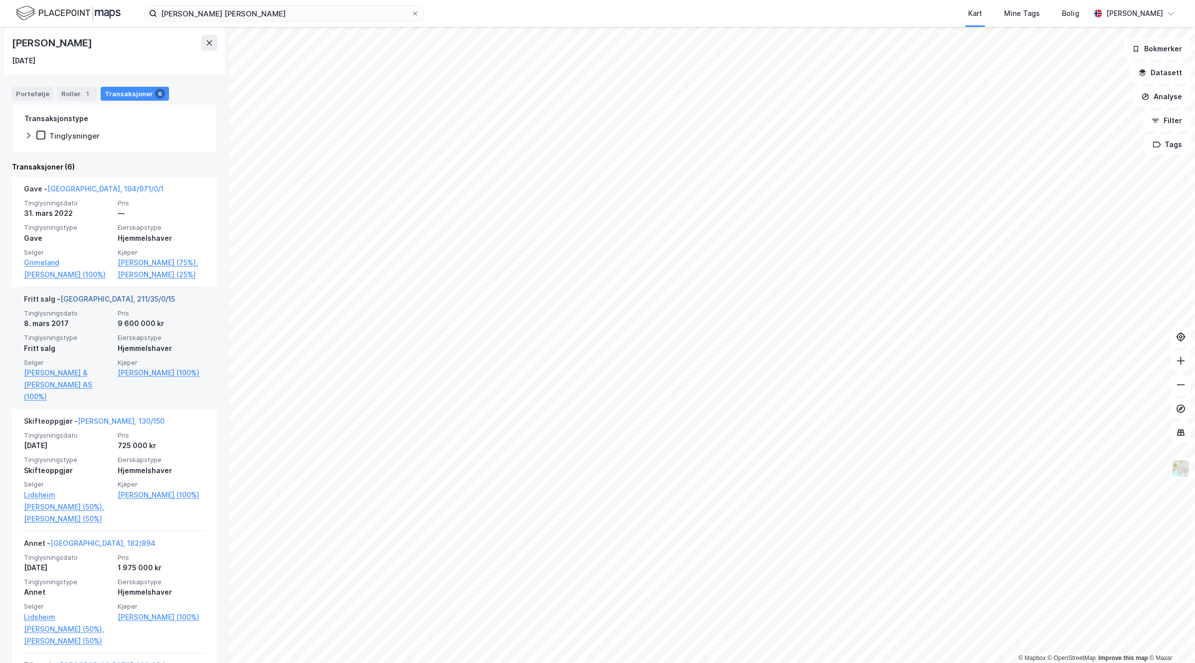
click at [98, 303] on link "[GEOGRAPHIC_DATA], 211/35/0/15" at bounding box center [117, 299] width 115 height 8
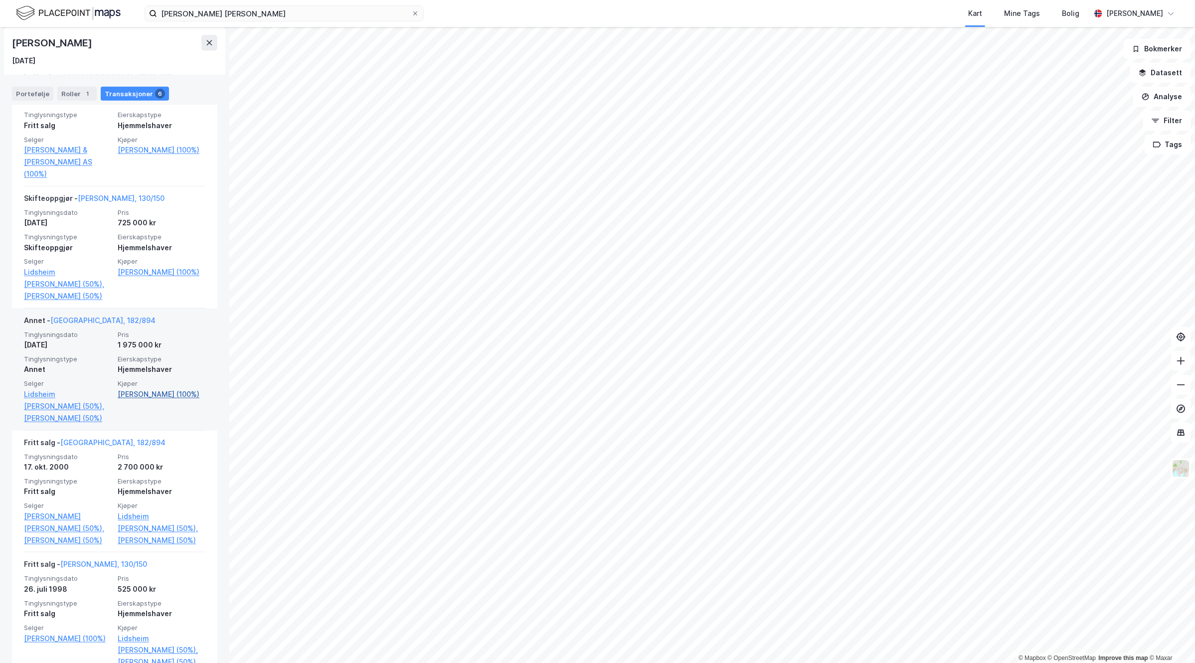
scroll to position [445, 0]
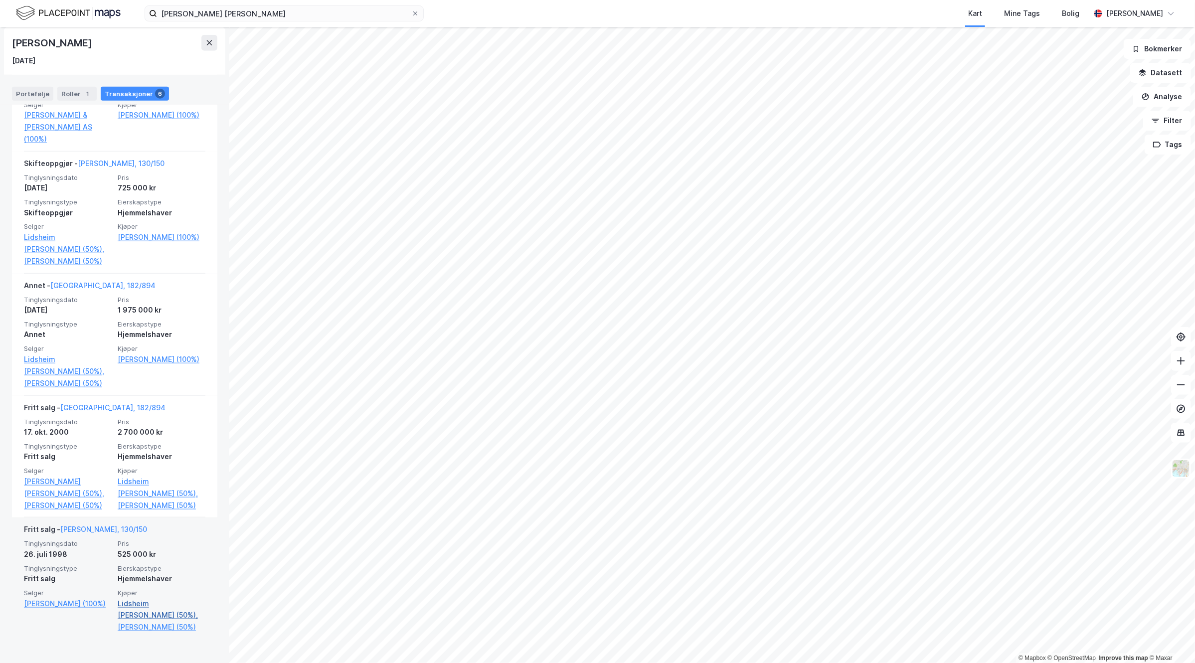
click at [163, 612] on link "Lidsheim [PERSON_NAME] (50%)," at bounding box center [162, 610] width 88 height 24
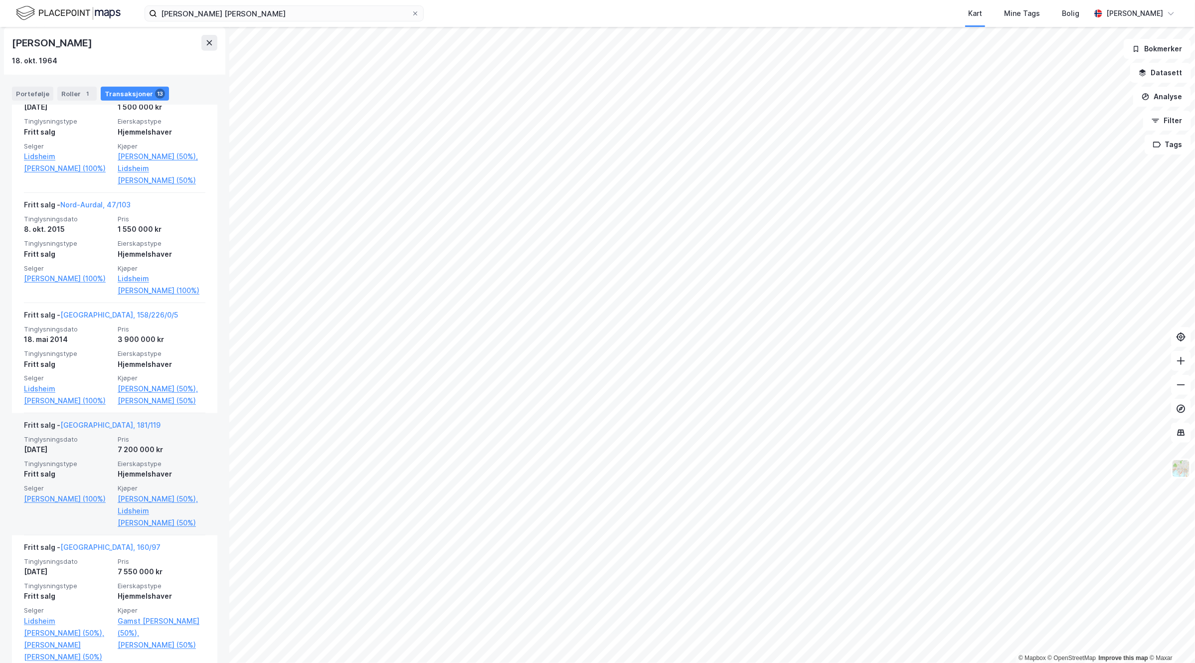
scroll to position [312, 0]
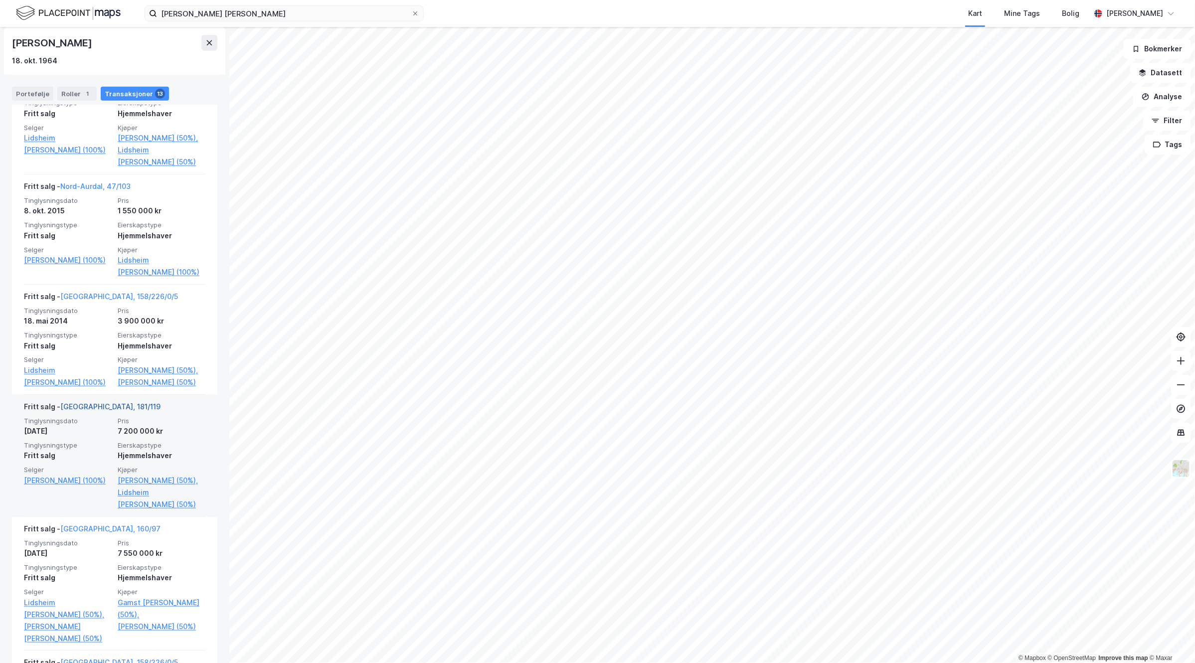
click at [90, 404] on link "[GEOGRAPHIC_DATA], 181/119" at bounding box center [110, 406] width 100 height 8
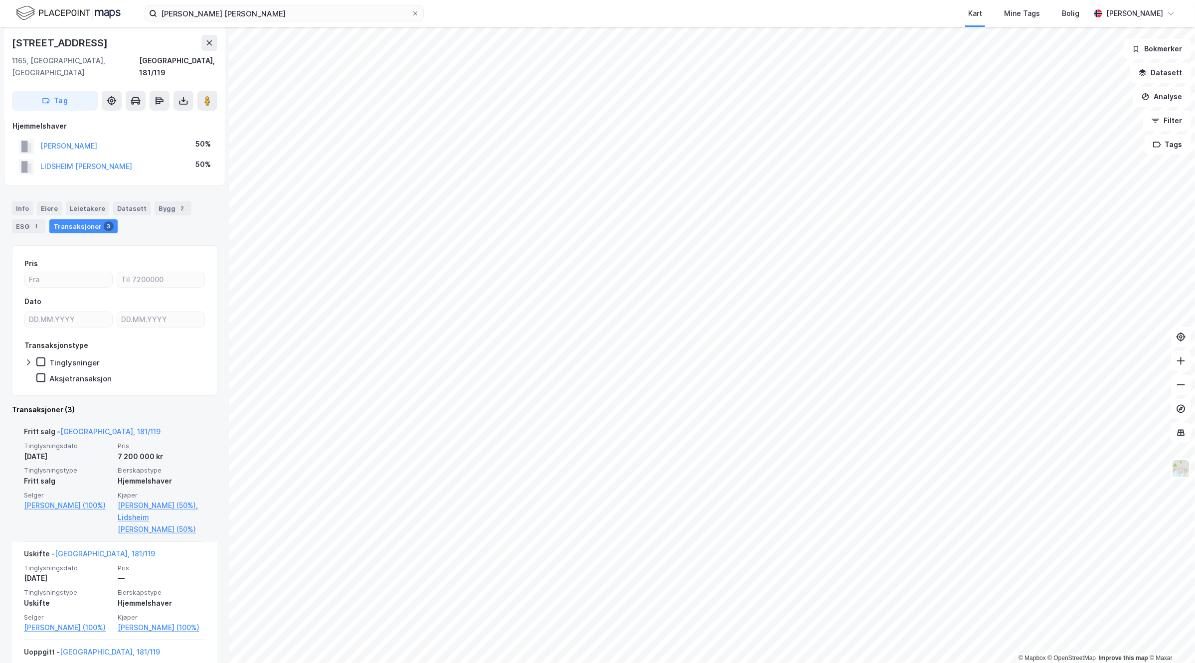
scroll to position [62, 0]
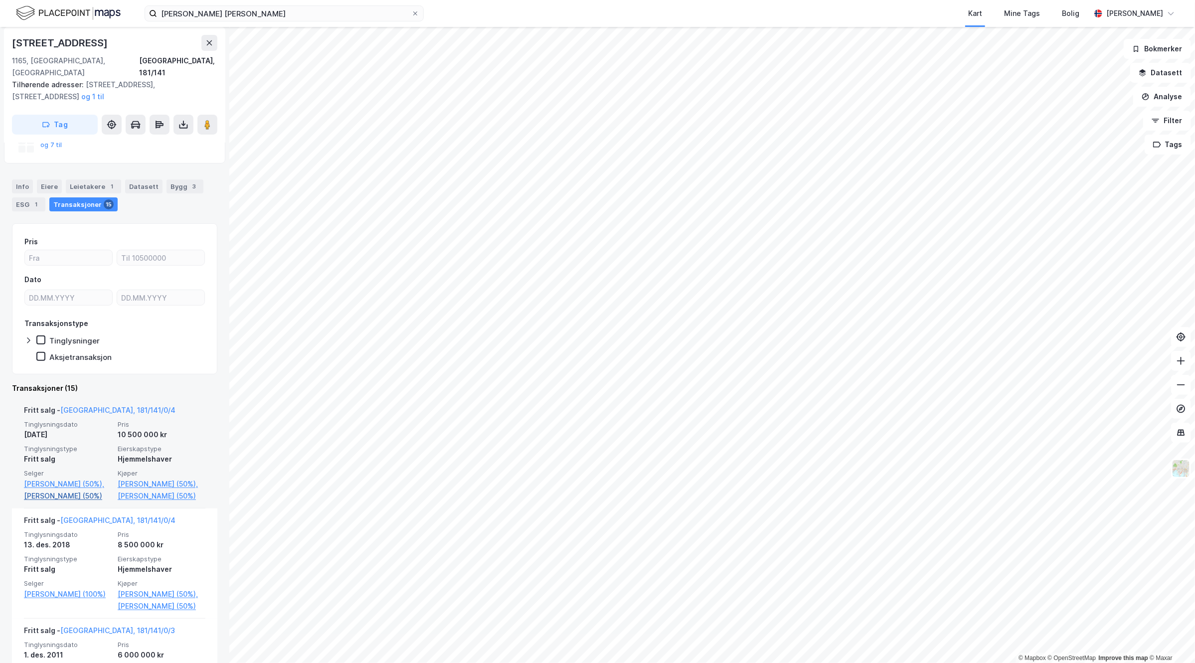
scroll to position [249, 0]
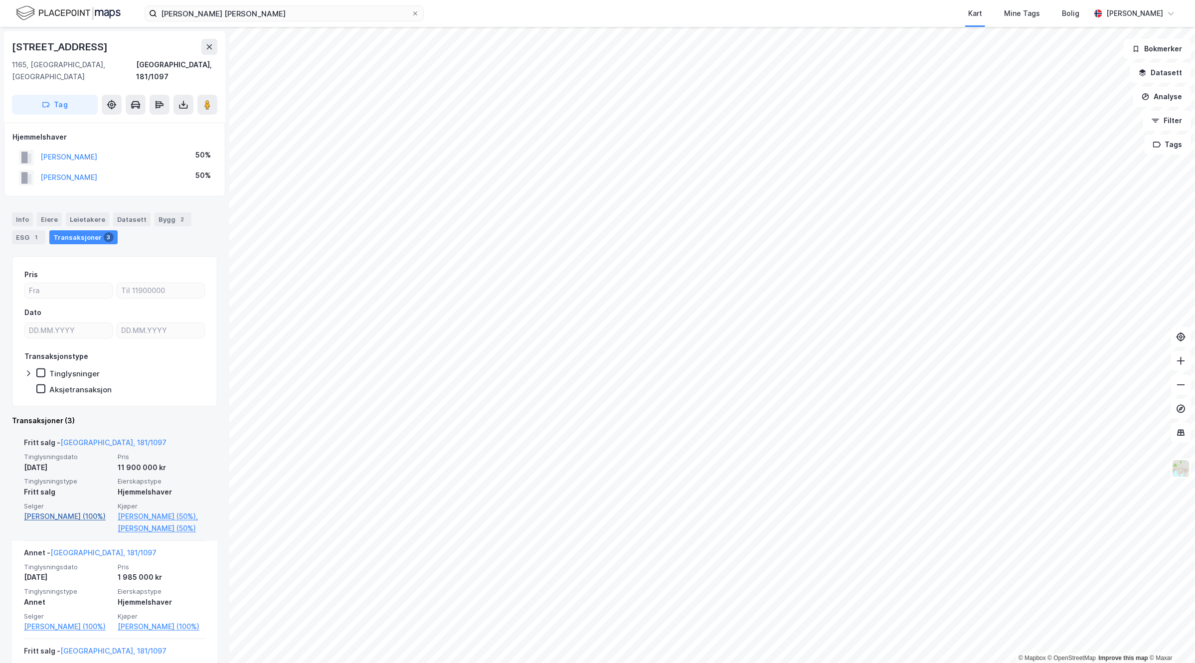
click at [71, 511] on link "[PERSON_NAME] (100%)" at bounding box center [68, 517] width 88 height 12
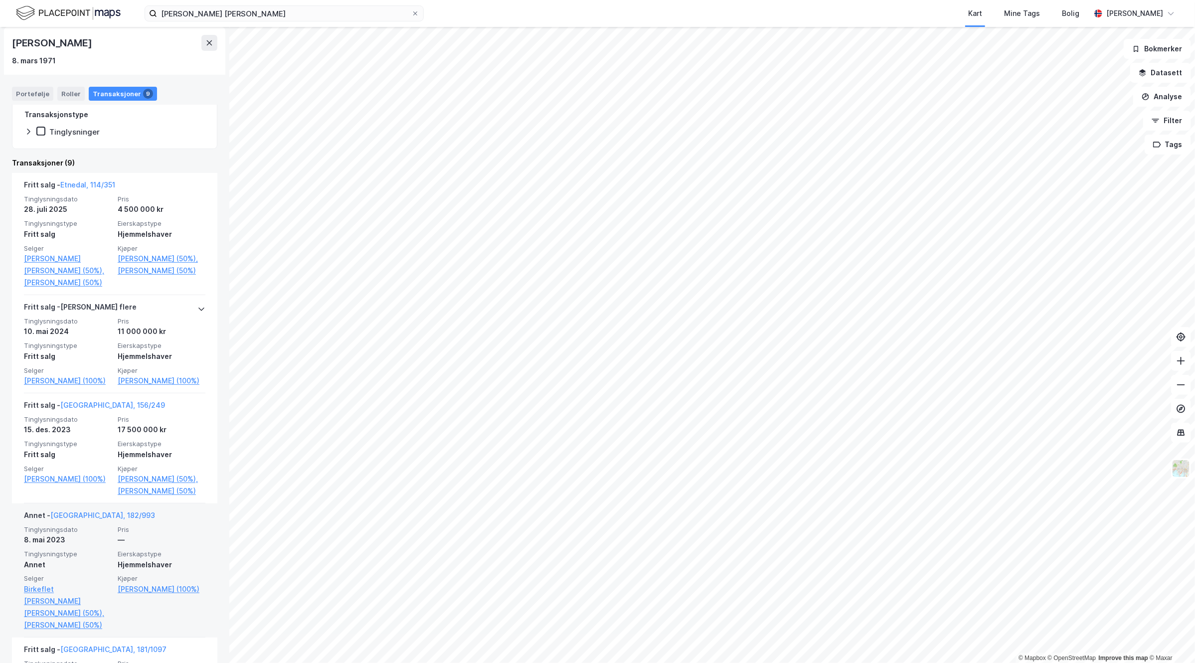
scroll to position [187, 0]
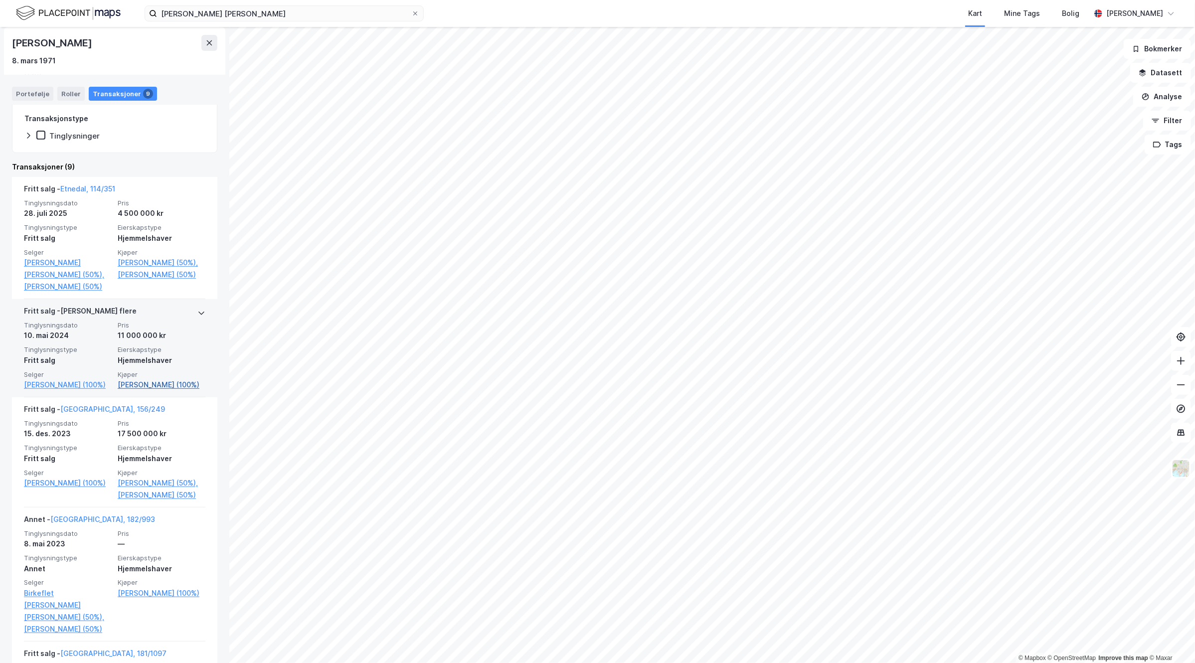
click at [149, 391] on link "[PERSON_NAME] (100%)" at bounding box center [162, 385] width 88 height 12
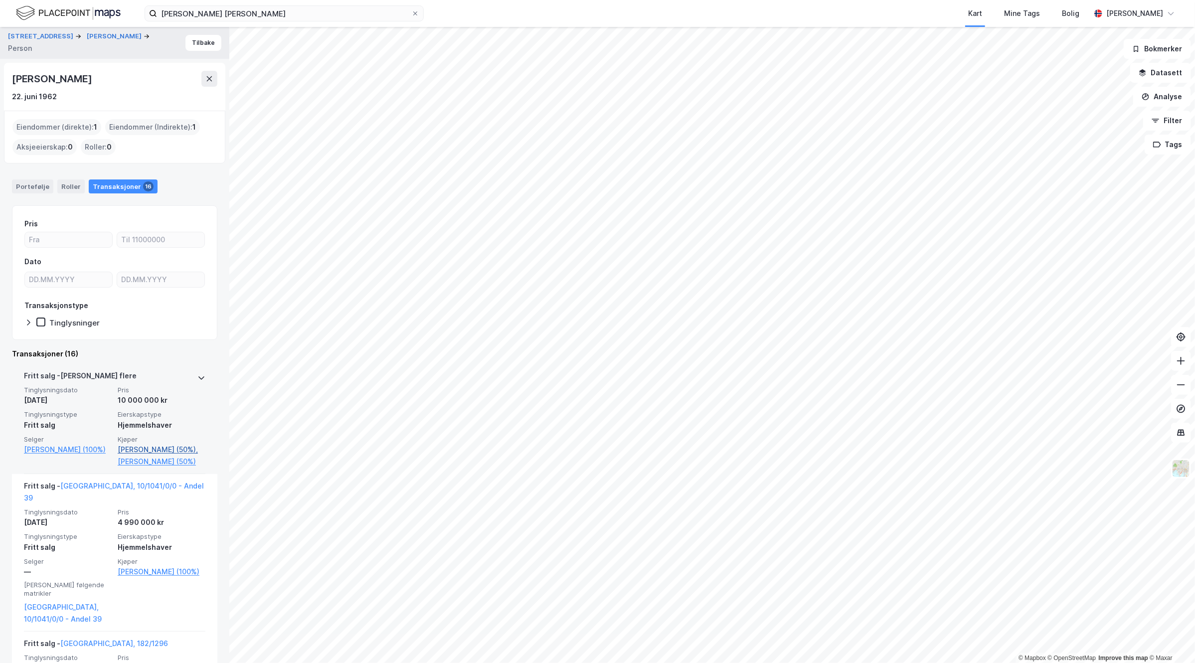
click at [154, 451] on link "[PERSON_NAME] (50%)," at bounding box center [162, 450] width 88 height 12
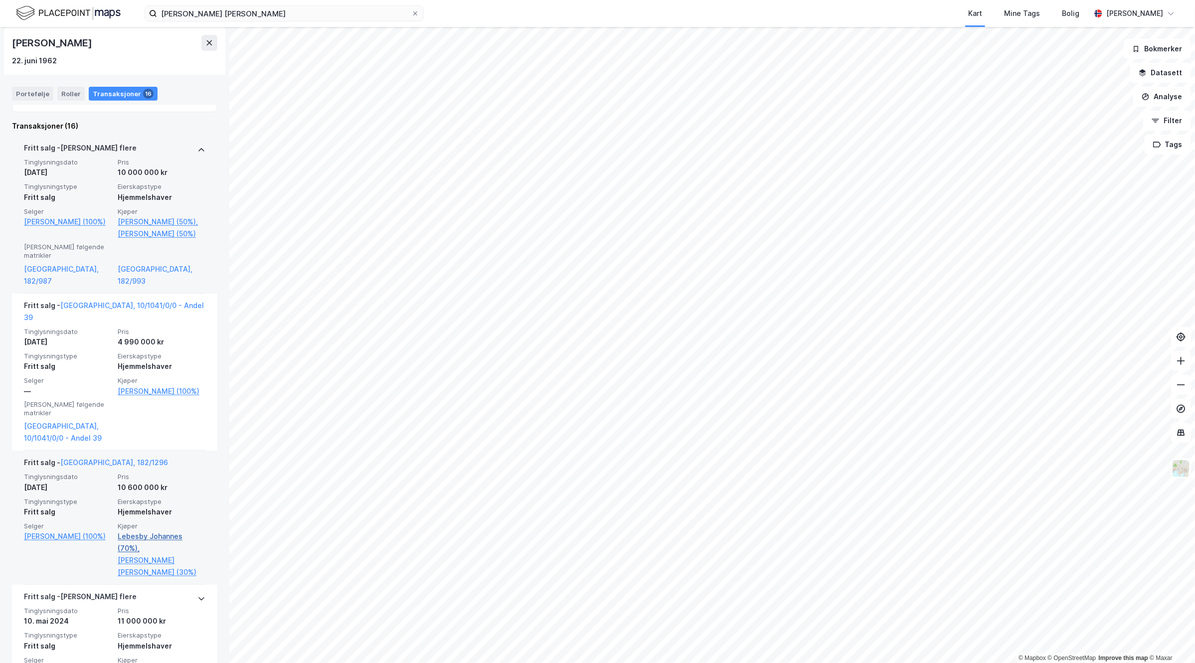
scroll to position [249, 0]
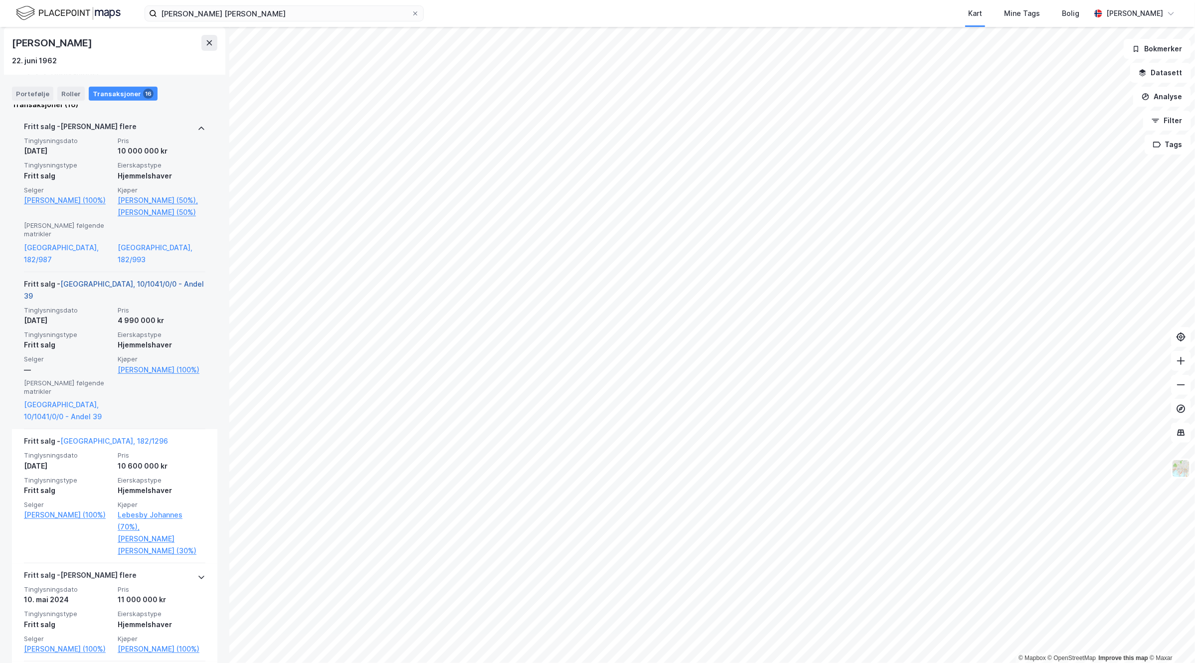
click at [116, 280] on link "[GEOGRAPHIC_DATA], 10/1041/0/0 - Andel 39" at bounding box center [114, 290] width 180 height 20
